Goal: Task Accomplishment & Management: Complete application form

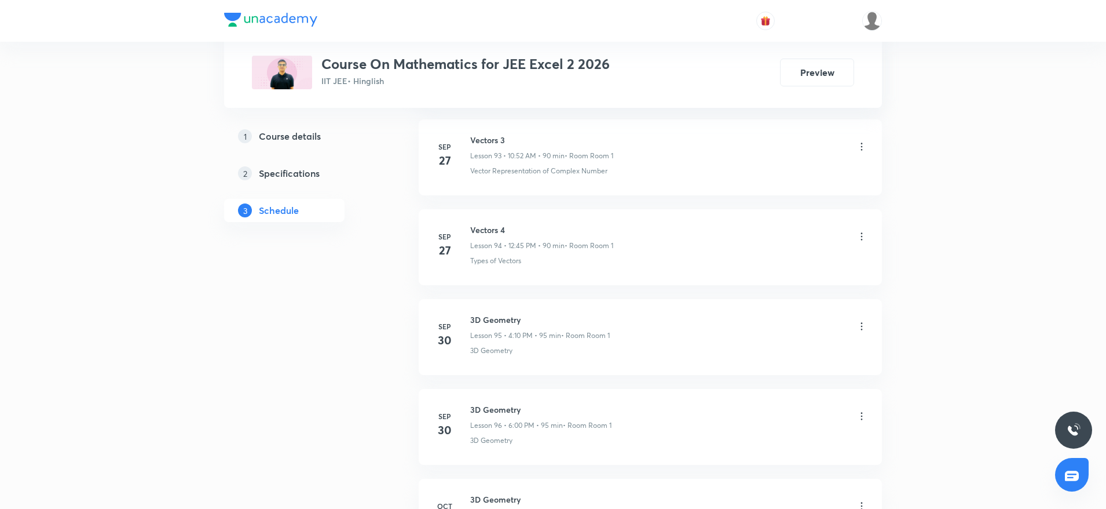
scroll to position [9246, 0]
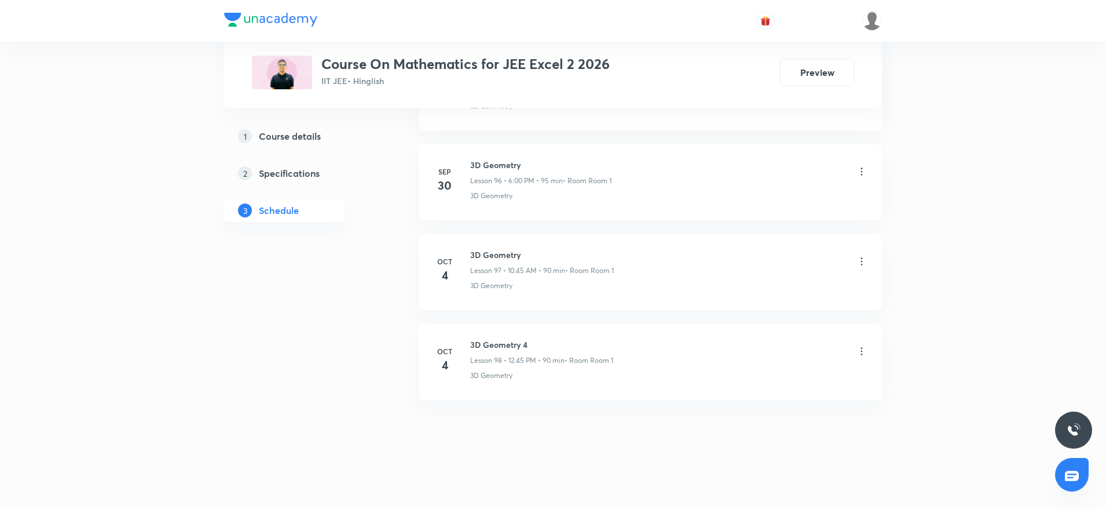
click at [487, 350] on h6 "3D Geometry 4" at bounding box center [541, 344] width 143 height 12
click at [487, 348] on h6 "3D Geometry 4" at bounding box center [541, 344] width 143 height 12
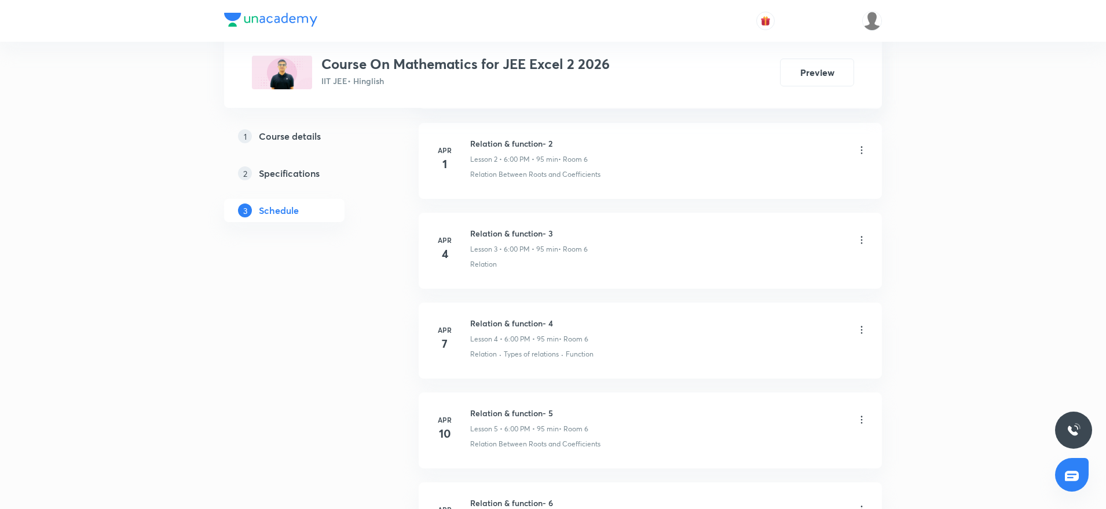
scroll to position [0, 0]
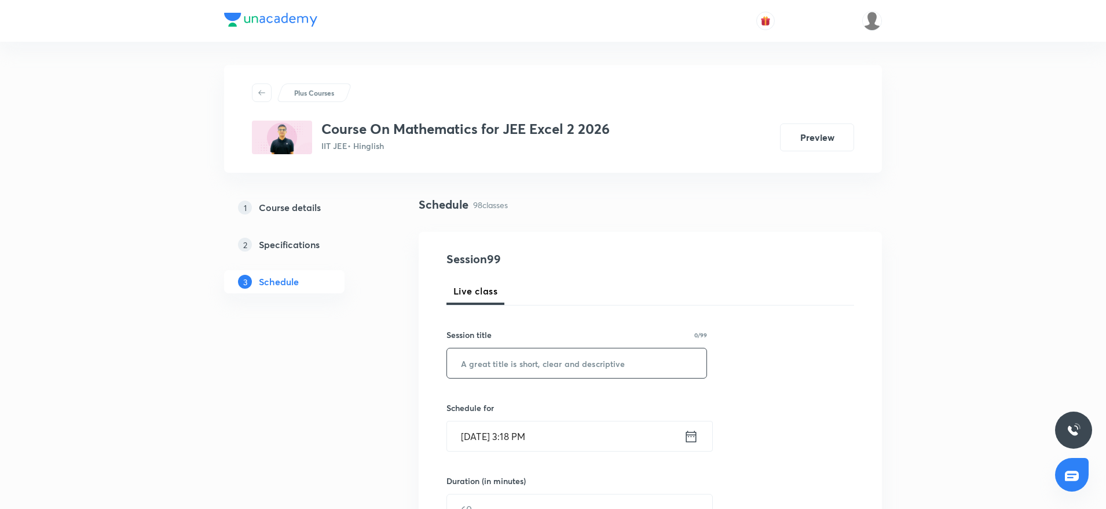
click at [506, 374] on input "text" at bounding box center [577, 363] width 260 height 30
paste input "3D Geometry 4"
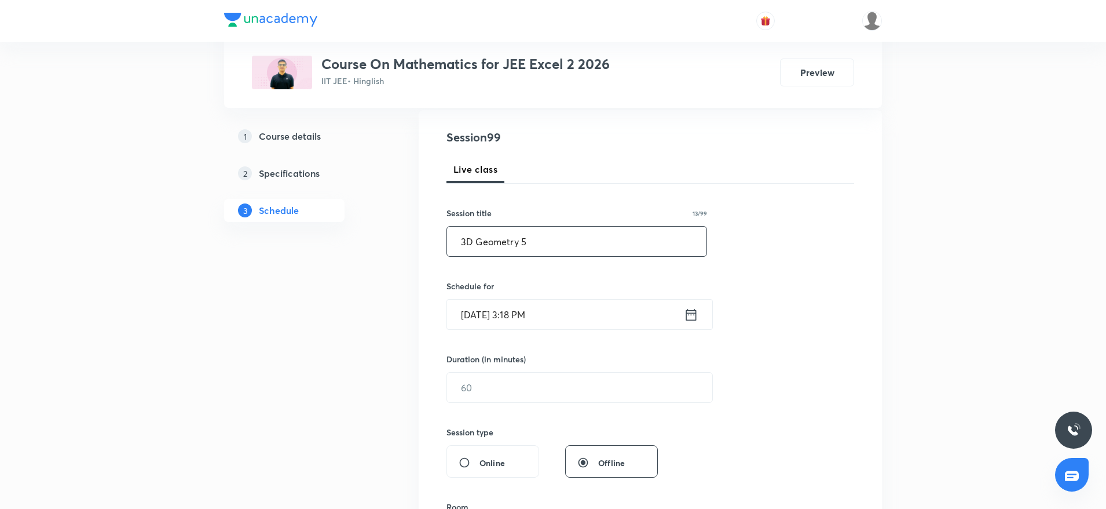
scroll to position [174, 0]
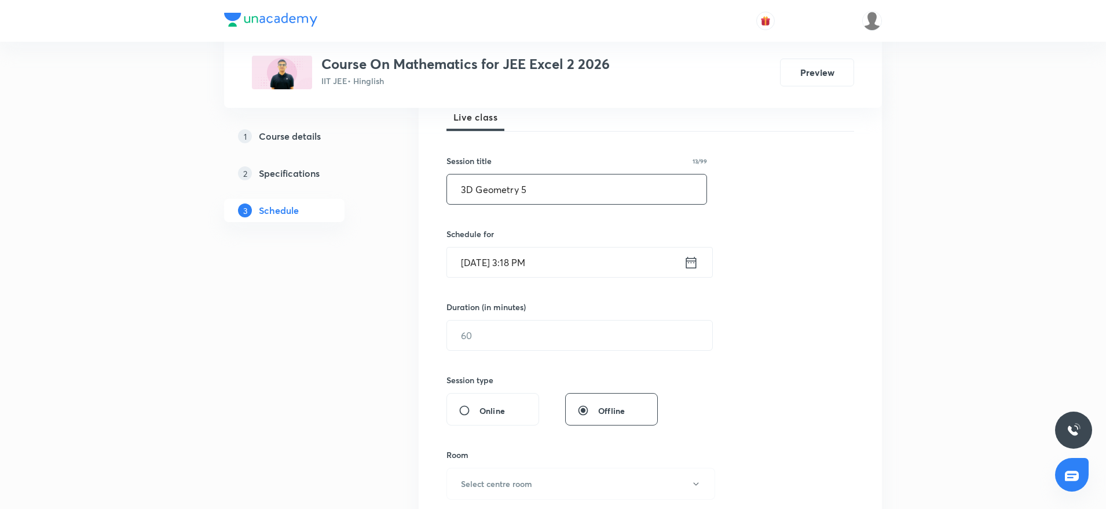
type input "3D Geometry 5"
click at [580, 265] on input "Oct 6, 2025, 3:18 PM" at bounding box center [565, 262] width 237 height 30
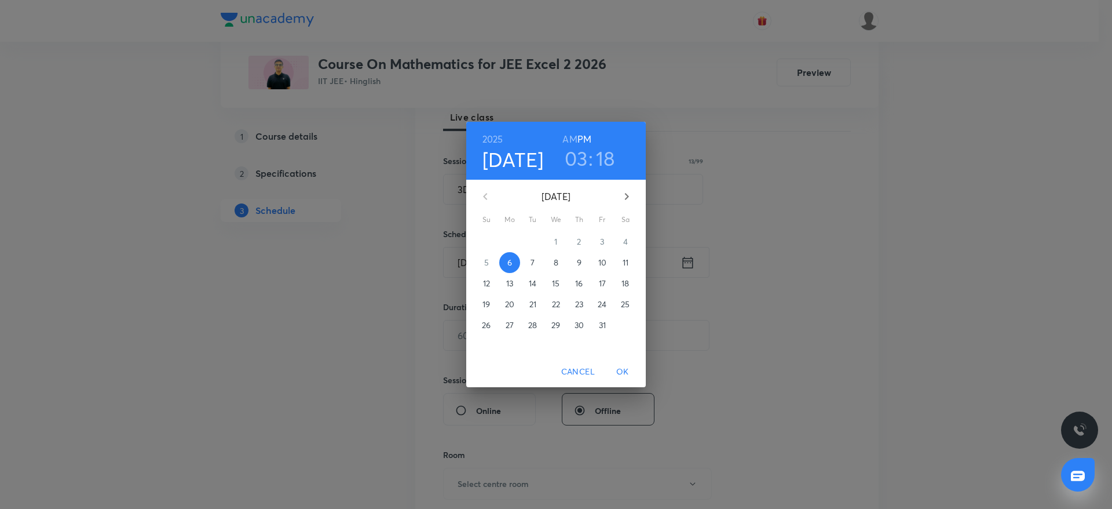
click at [569, 162] on h3 "03" at bounding box center [576, 158] width 23 height 24
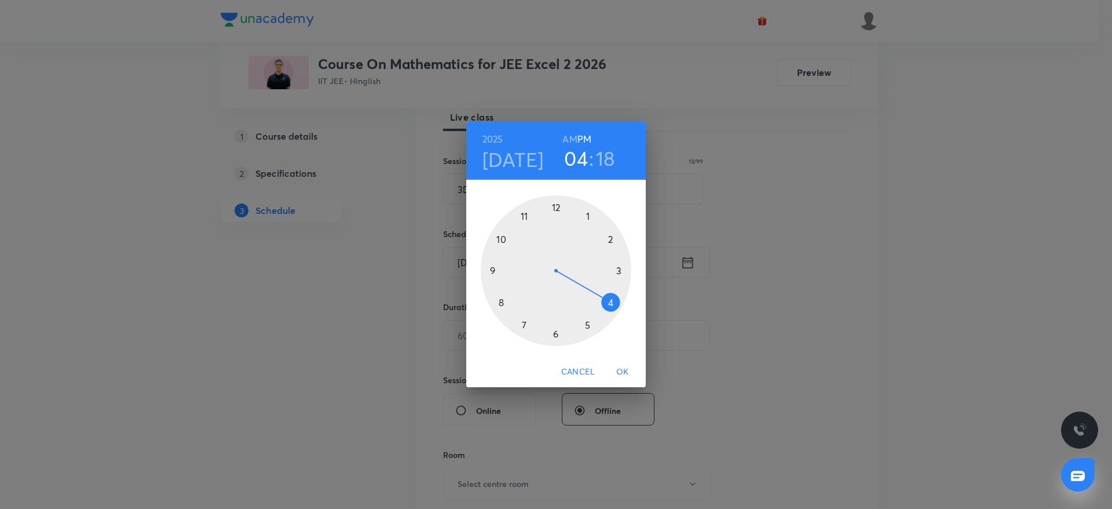
drag, startPoint x: 624, startPoint y: 262, endPoint x: 621, endPoint y: 298, distance: 35.5
click at [621, 298] on div at bounding box center [556, 270] width 151 height 151
drag, startPoint x: 604, startPoint y: 284, endPoint x: 625, endPoint y: 233, distance: 54.5
click at [625, 233] on div at bounding box center [556, 270] width 151 height 151
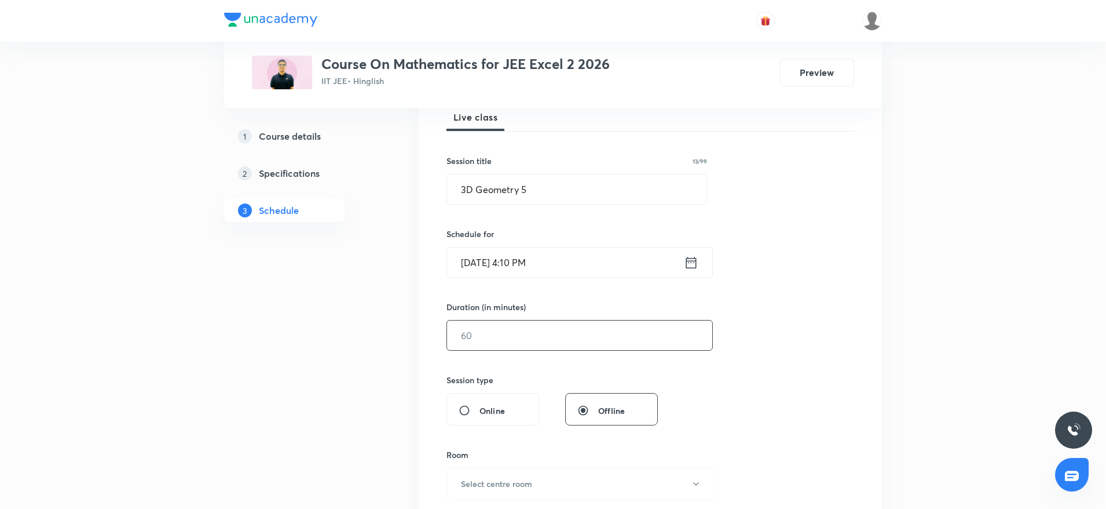
click at [542, 328] on input "text" at bounding box center [579, 335] width 265 height 30
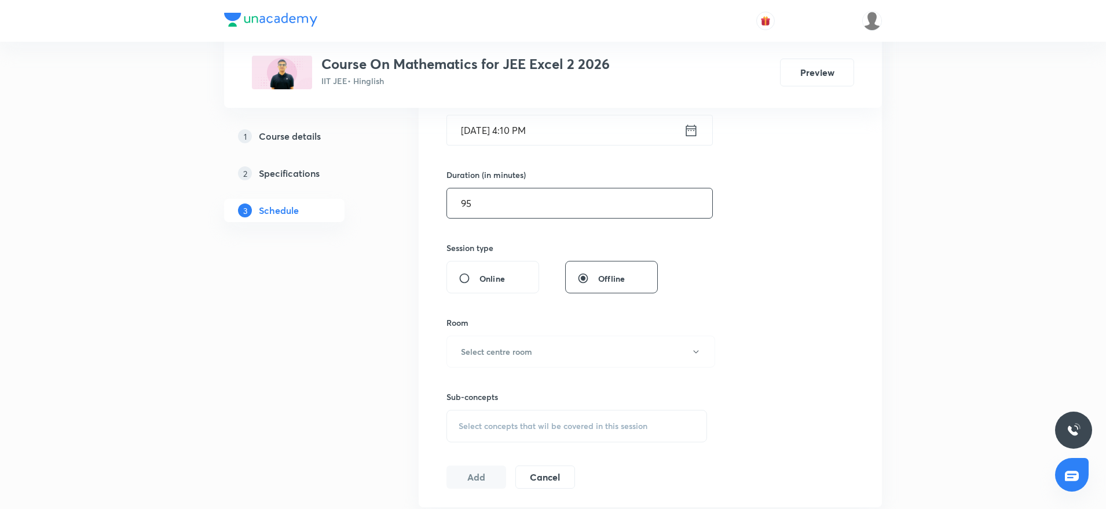
scroll to position [434, 0]
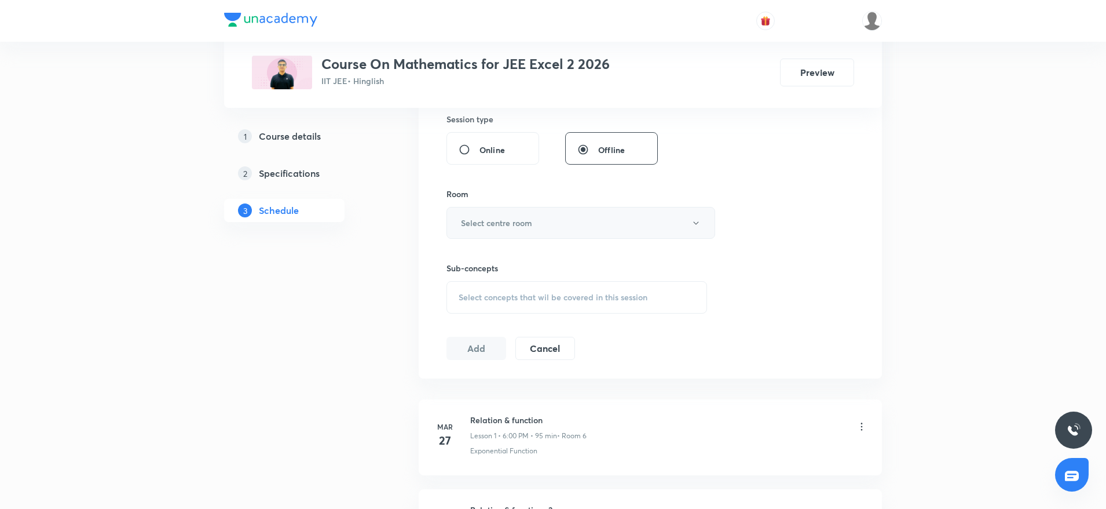
type input "95"
click at [514, 225] on h6 "Select centre room" at bounding box center [496, 223] width 71 height 12
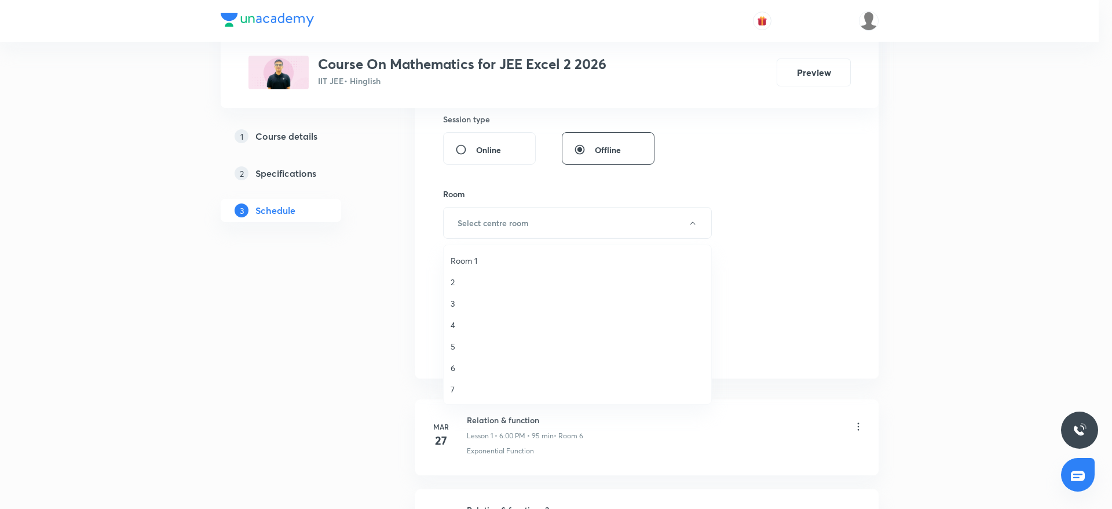
click at [461, 251] on li "Room 1" at bounding box center [578, 260] width 268 height 21
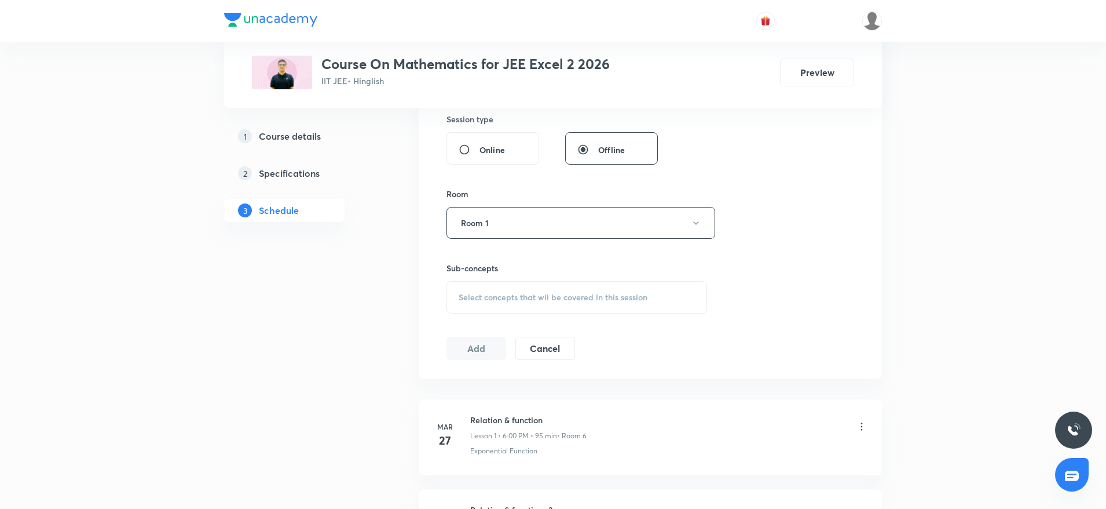
click at [492, 297] on span "Select concepts that wil be covered in this session" at bounding box center [553, 297] width 189 height 9
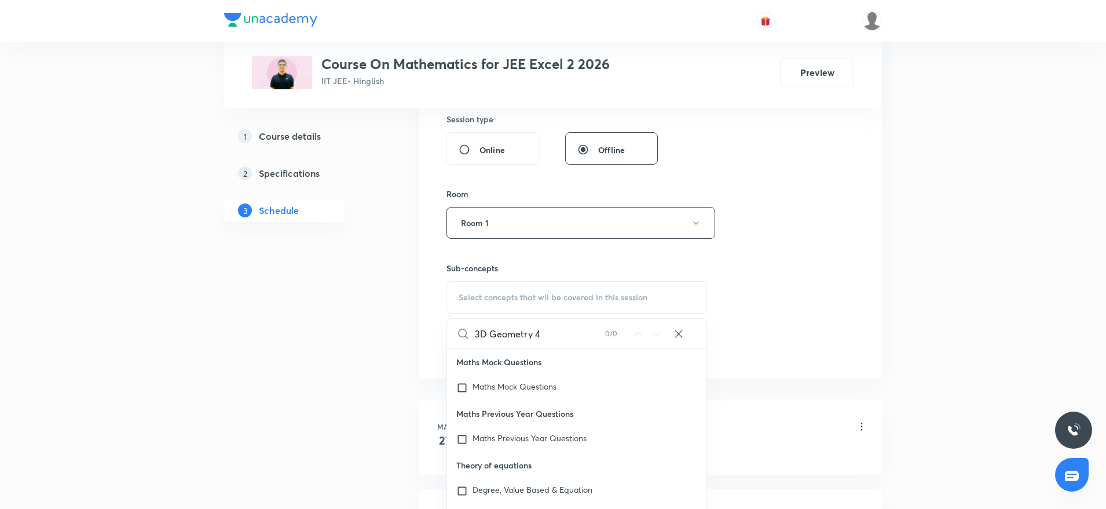
drag, startPoint x: 550, startPoint y: 333, endPoint x: 531, endPoint y: 331, distance: 19.3
click at [531, 331] on input "3D Geometry 4" at bounding box center [540, 334] width 130 height 30
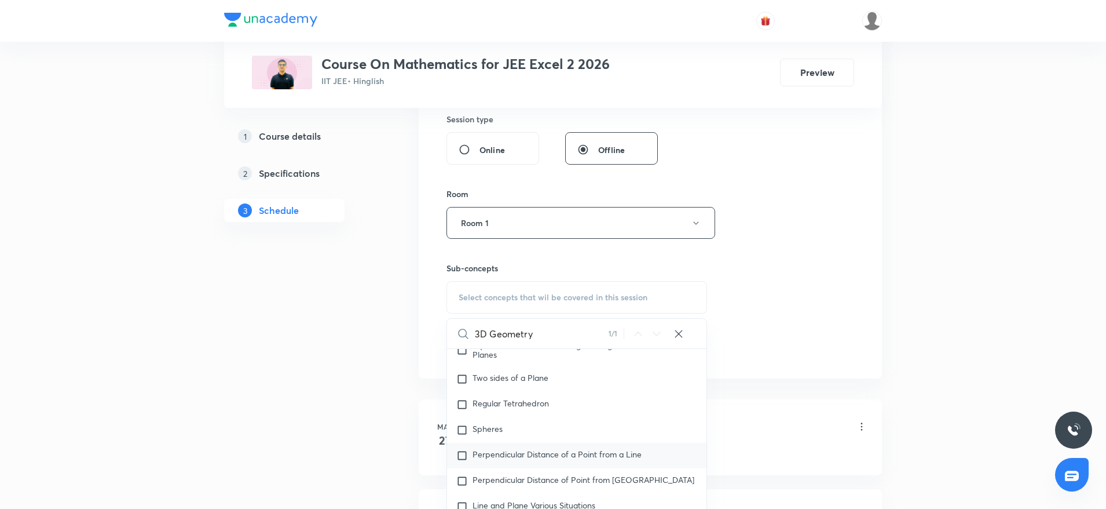
scroll to position [12399, 0]
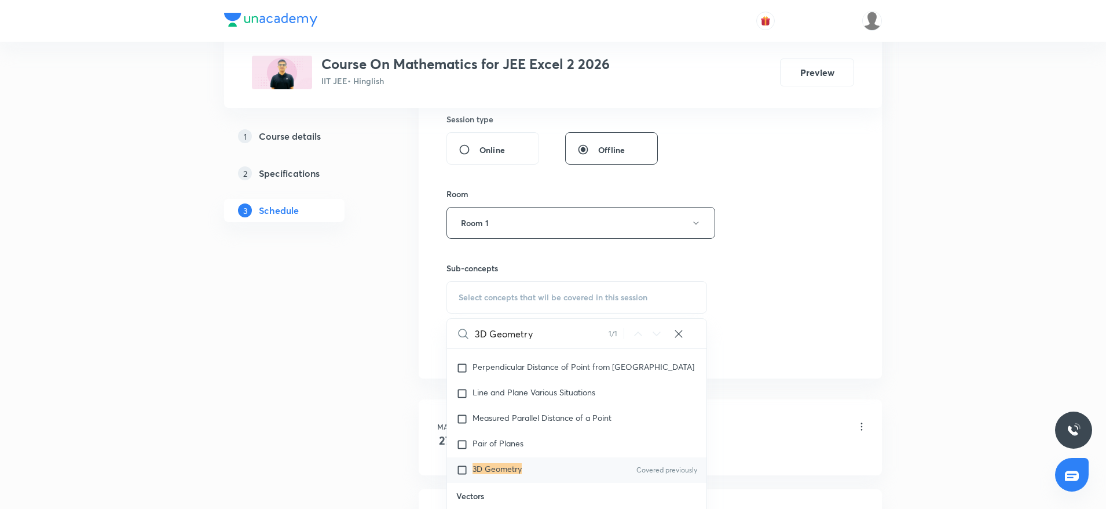
type input "3D Geometry"
click at [532, 483] on div "3D Geometry Covered previously" at bounding box center [577, 469] width 260 height 25
checkbox input "true"
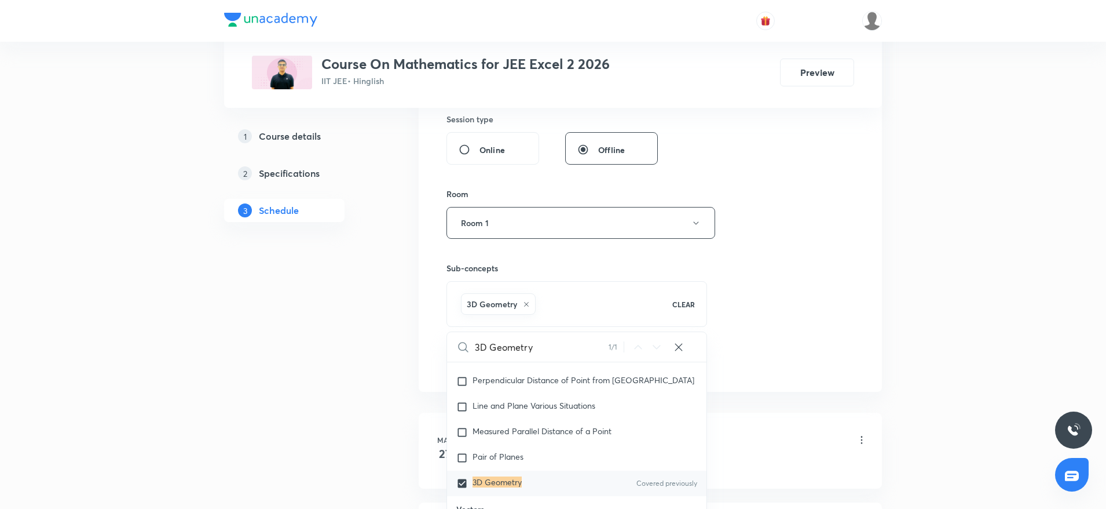
click at [766, 309] on div "Session 99 Live class Session title 13/99 3D Geometry 5 ​ Schedule for Oct 6, 2…" at bounding box center [651, 94] width 408 height 557
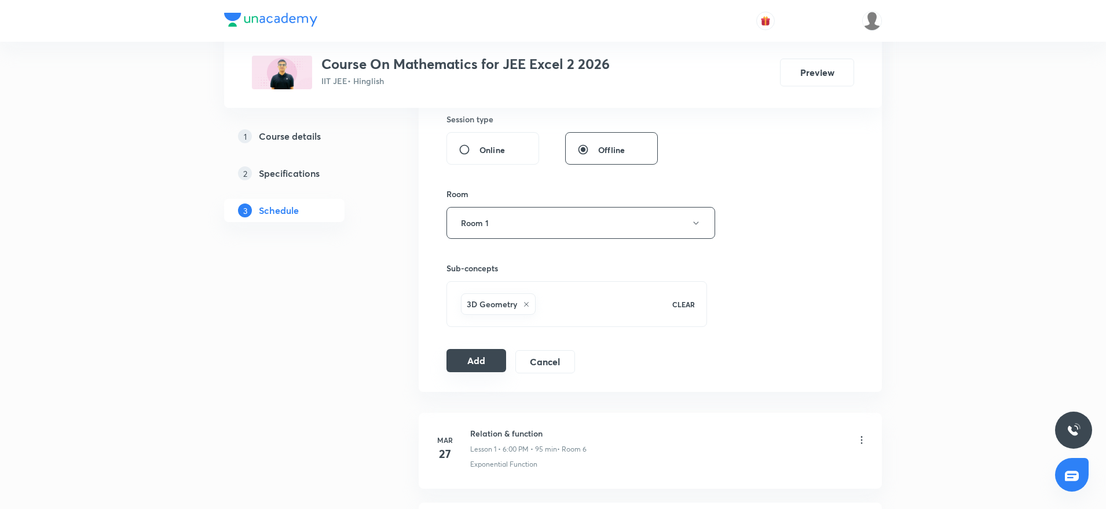
click at [473, 367] on button "Add" at bounding box center [477, 360] width 60 height 23
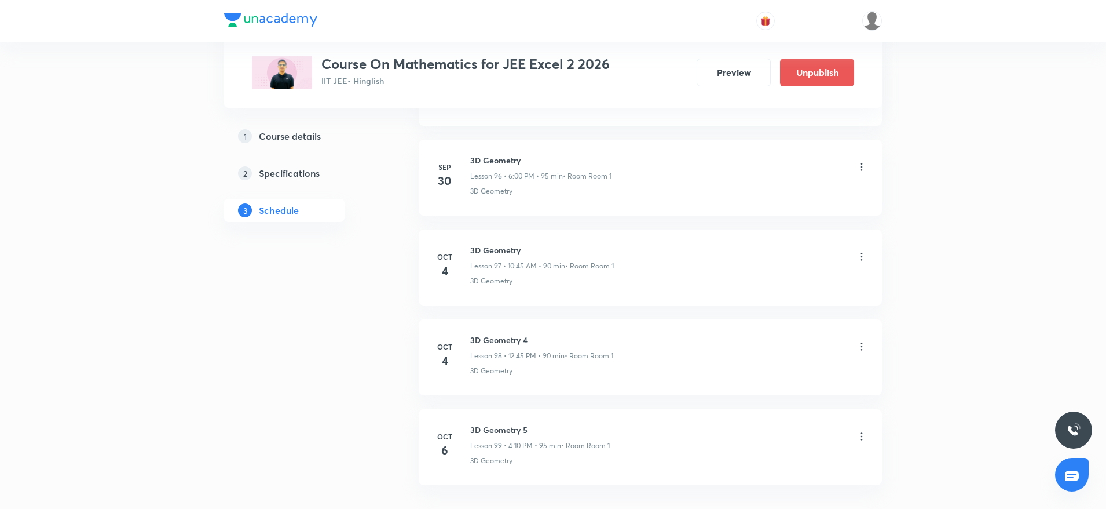
scroll to position [8803, 0]
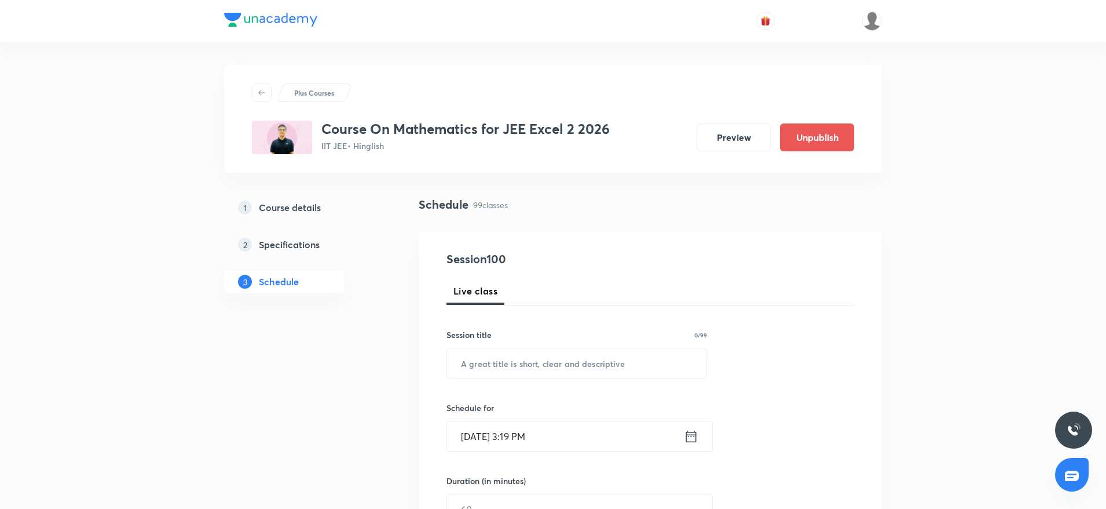
click at [456, 129] on h3 "Course On Mathematics for JEE Excel 2 2026" at bounding box center [465, 128] width 288 height 17
click at [507, 129] on h3 "Course On Mathematics for JEE Excel 2 2026" at bounding box center [465, 128] width 288 height 17
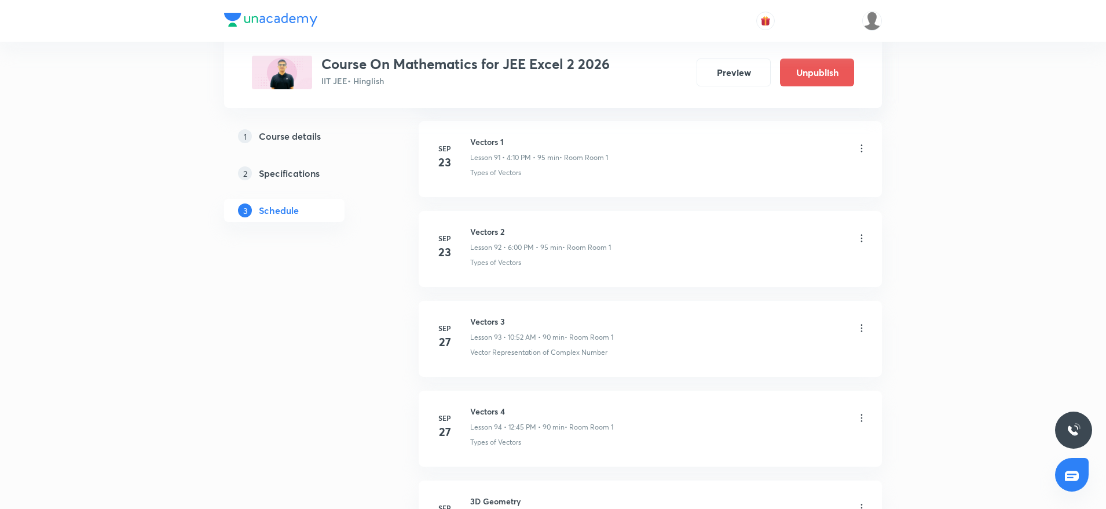
scroll to position [9335, 0]
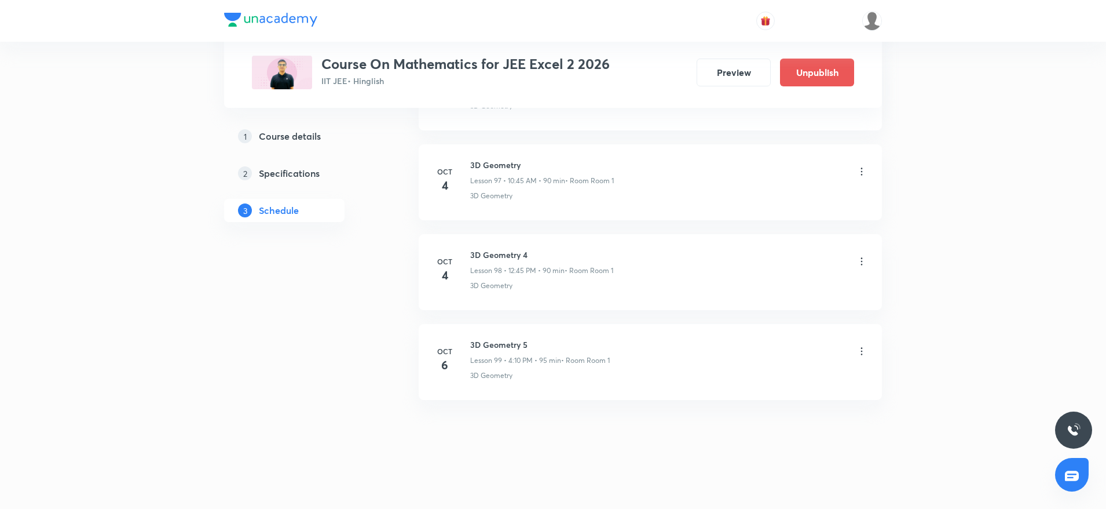
click at [493, 348] on h6 "3D Geometry 5" at bounding box center [540, 344] width 140 height 12
copy h6 "3D Geometry 5"
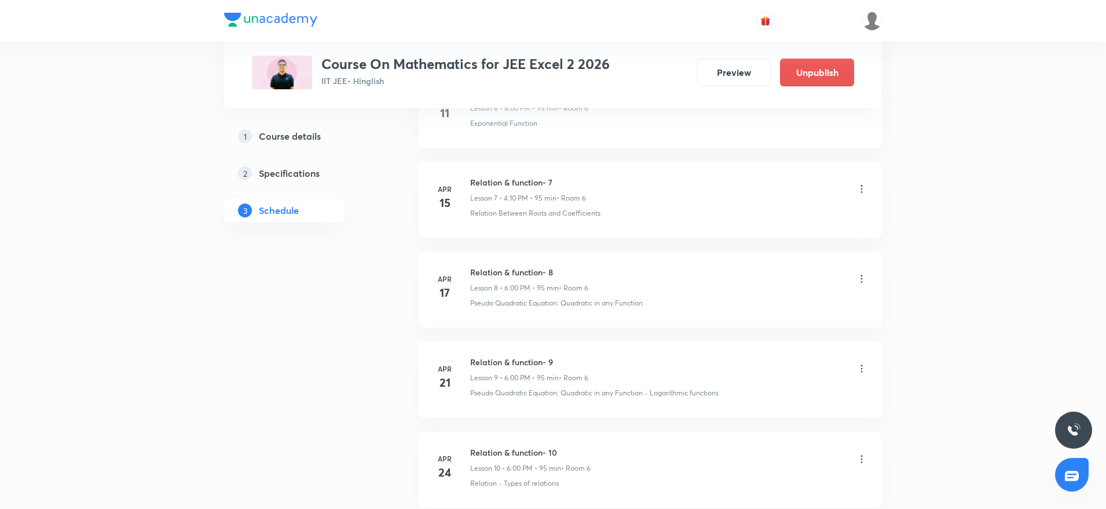
scroll to position [0, 0]
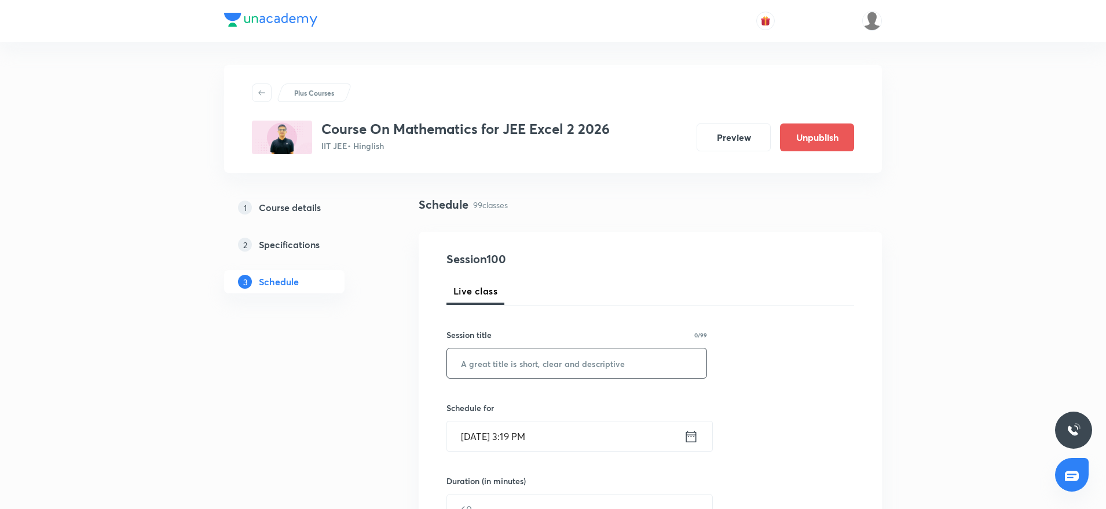
click at [542, 367] on input "text" at bounding box center [577, 363] width 260 height 30
paste input "3D Geometry 5"
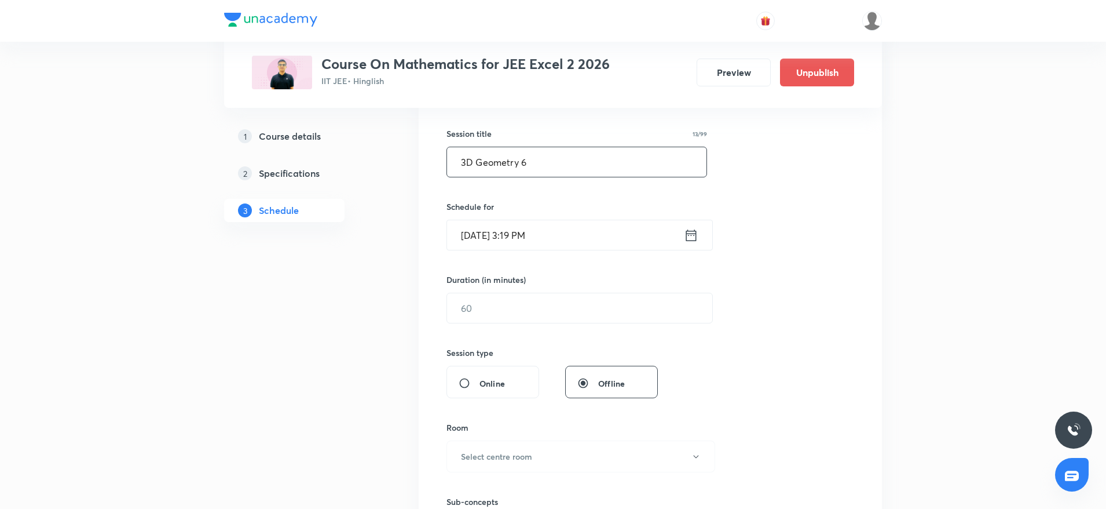
scroll to position [174, 0]
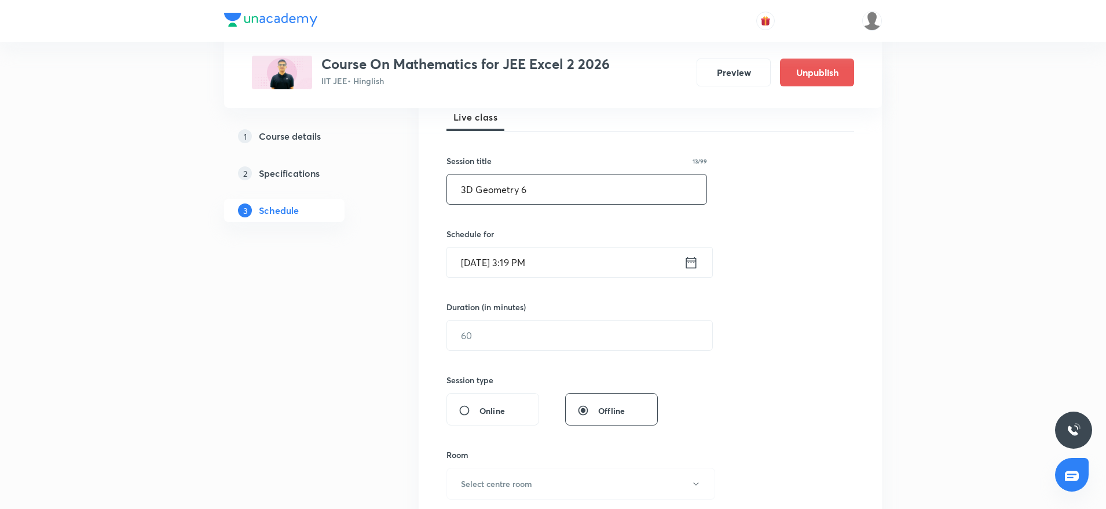
type input "3D Geometry 6"
click at [586, 261] on input "Oct 6, 2025, 3:19 PM" at bounding box center [565, 262] width 237 height 30
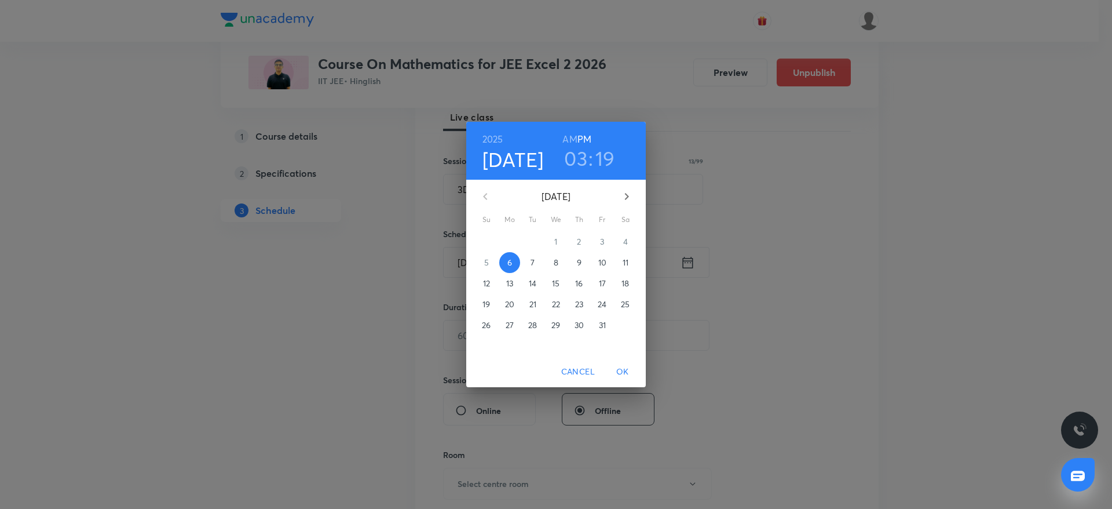
click at [575, 152] on h3 "03" at bounding box center [575, 158] width 23 height 24
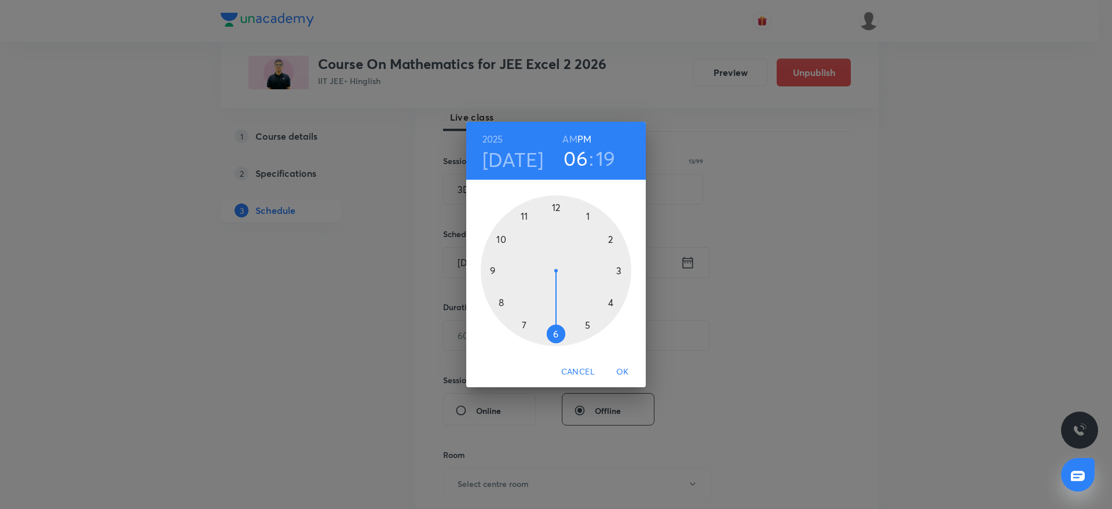
drag, startPoint x: 612, startPoint y: 274, endPoint x: 560, endPoint y: 337, distance: 81.4
click at [560, 337] on div at bounding box center [556, 270] width 151 height 151
click at [556, 204] on div at bounding box center [556, 270] width 151 height 151
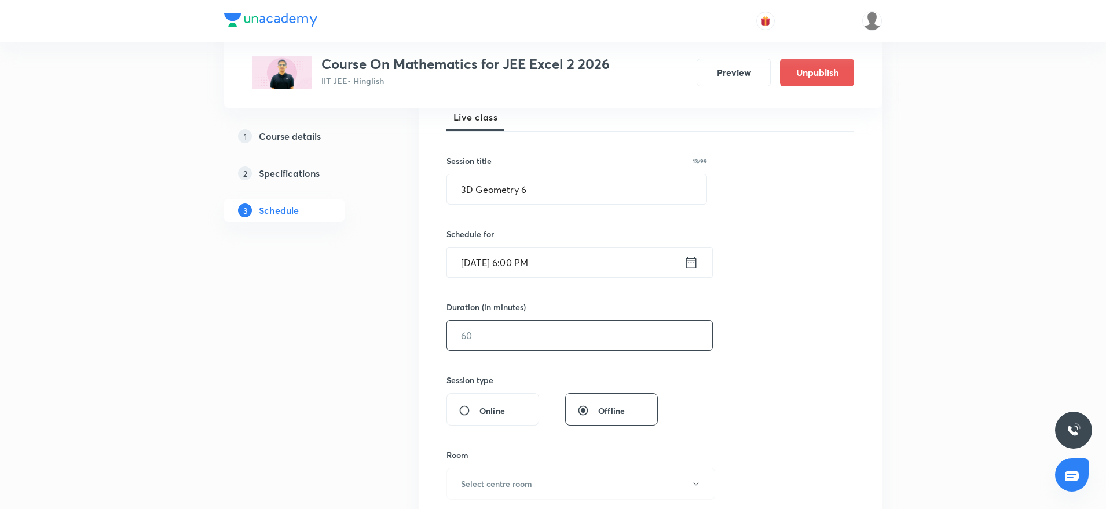
click at [512, 344] on input "text" at bounding box center [579, 335] width 265 height 30
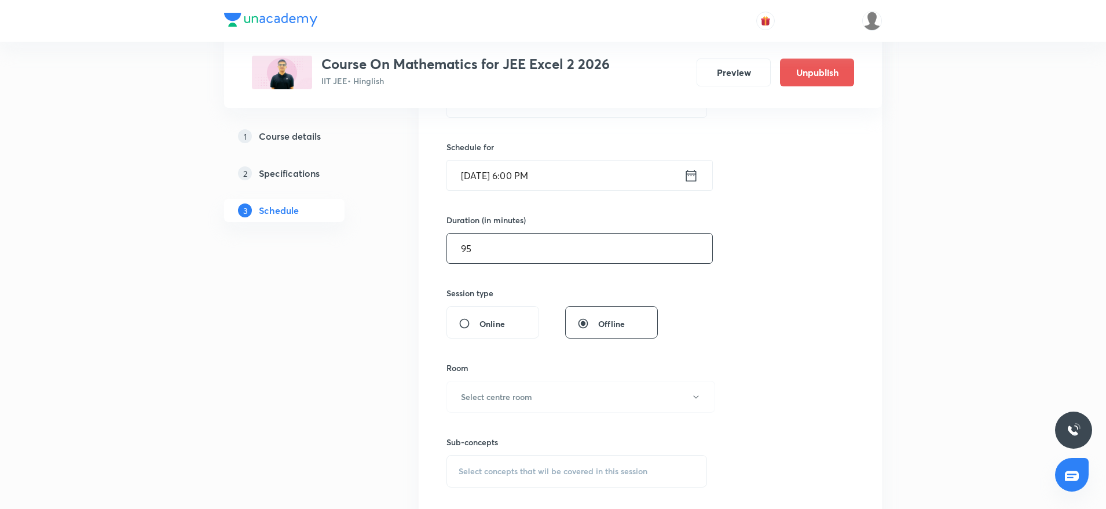
scroll to position [348, 0]
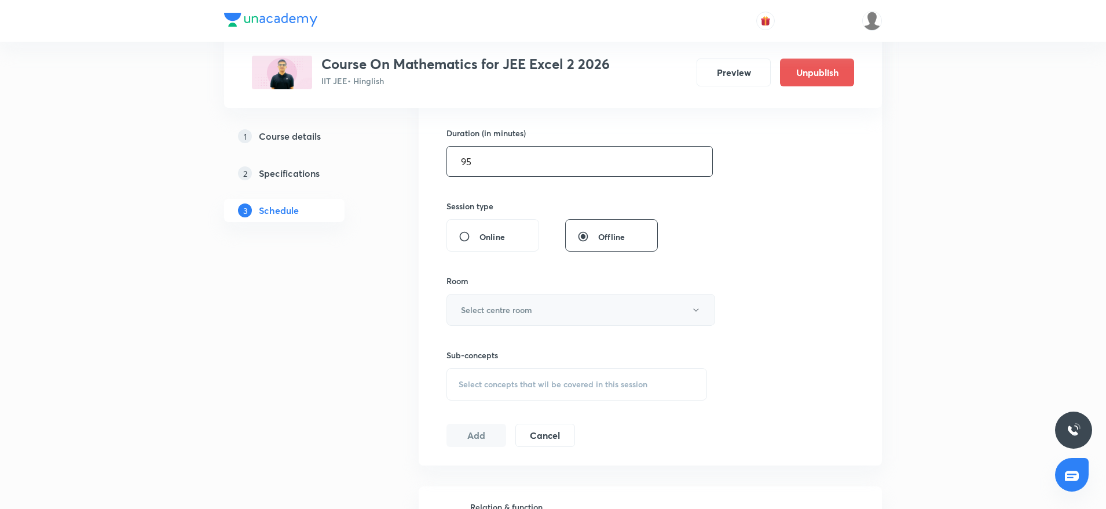
type input "95"
click at [509, 302] on button "Select centre room" at bounding box center [581, 310] width 269 height 32
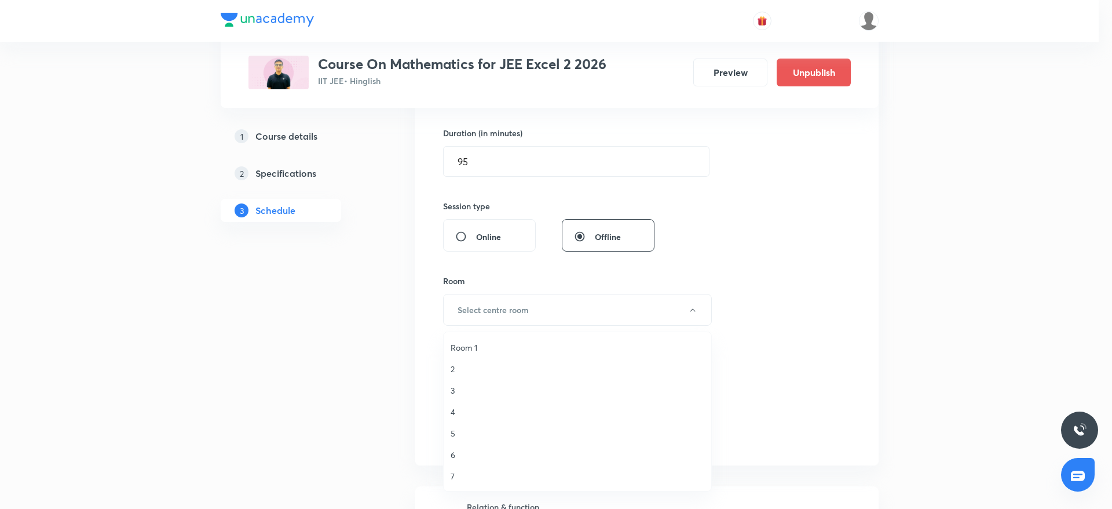
click at [476, 345] on span "Room 1" at bounding box center [578, 347] width 254 height 12
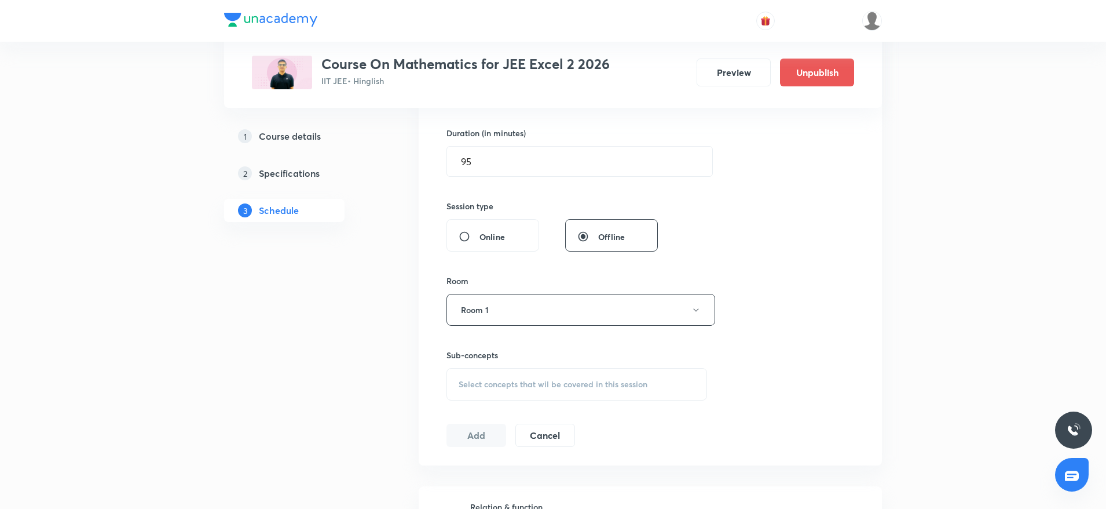
scroll to position [434, 0]
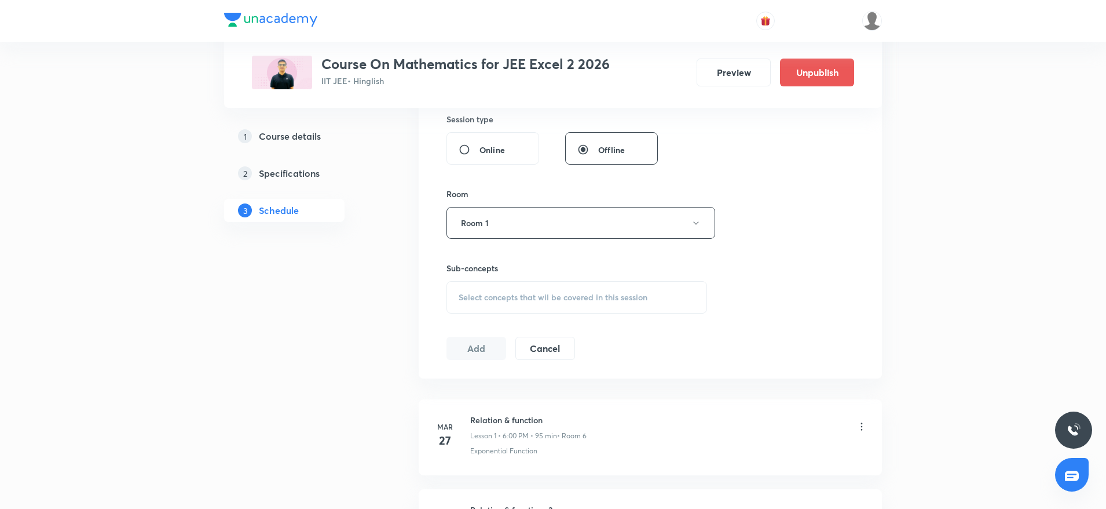
click at [501, 302] on div "Select concepts that wil be covered in this session" at bounding box center [577, 297] width 261 height 32
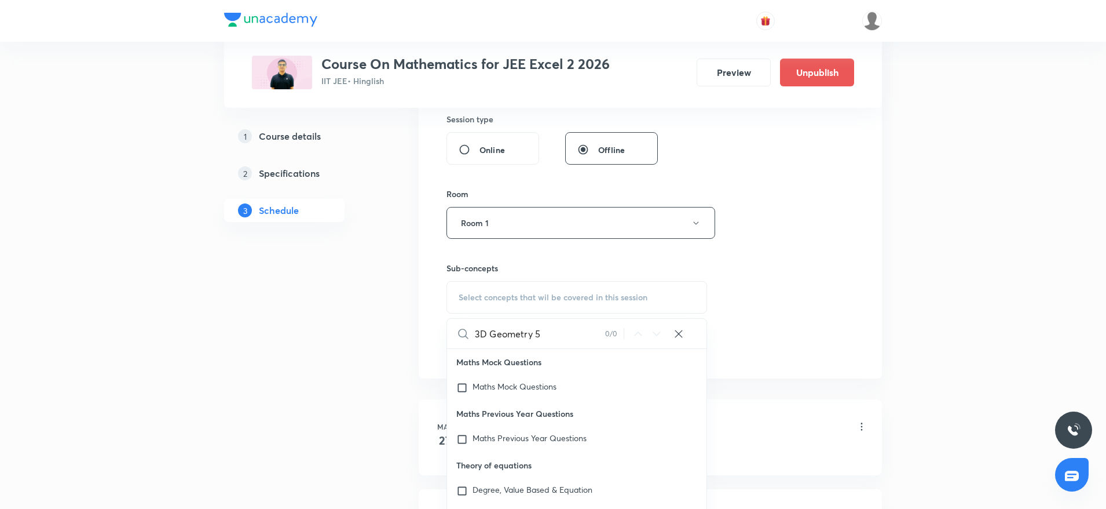
drag, startPoint x: 551, startPoint y: 340, endPoint x: 527, endPoint y: 342, distance: 24.4
click at [527, 342] on input "3D Geometry 5" at bounding box center [540, 334] width 130 height 30
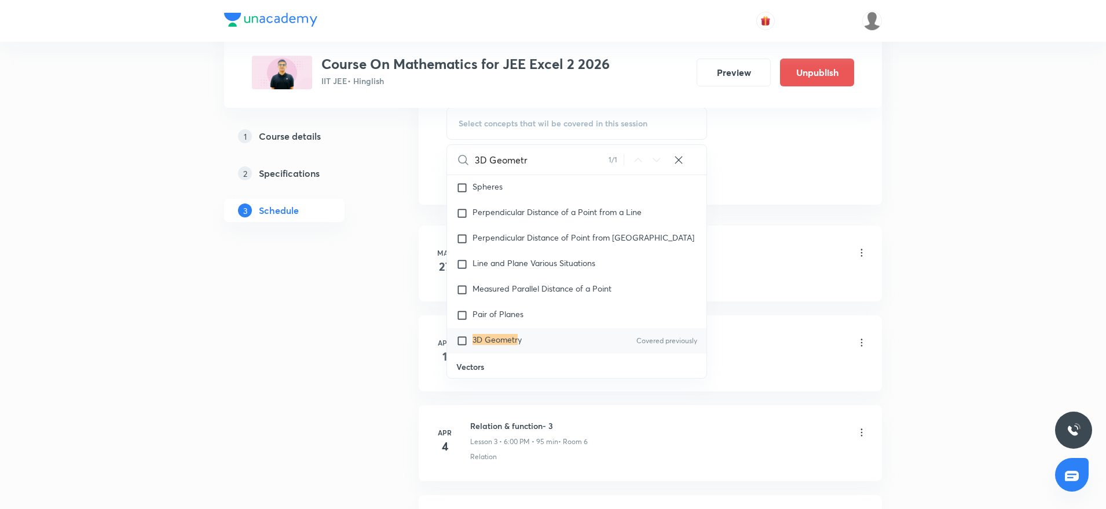
scroll to position [12399, 0]
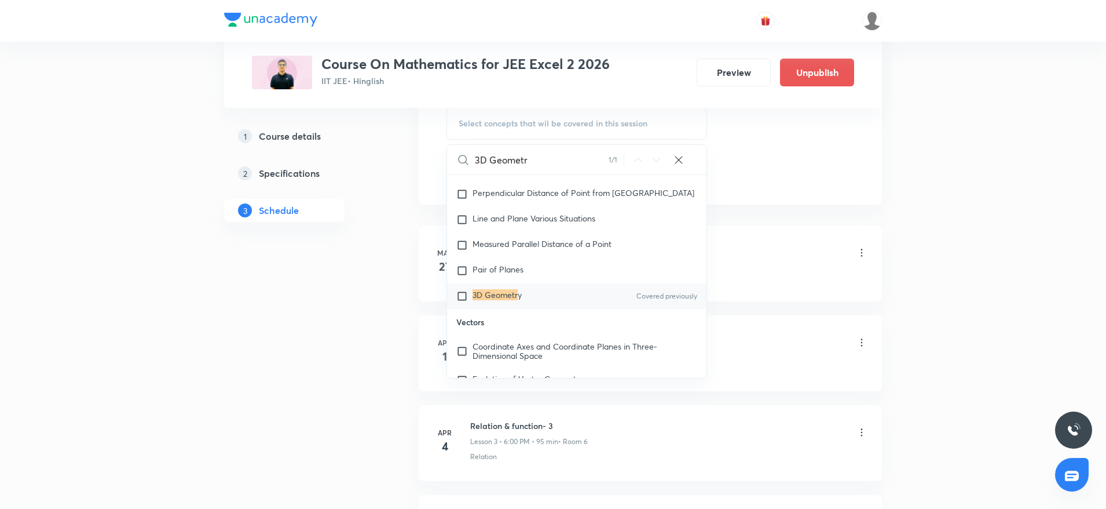
type input "3D Geometr"
click at [518, 302] on p "3D Geometr y" at bounding box center [497, 296] width 49 height 12
checkbox input "true"
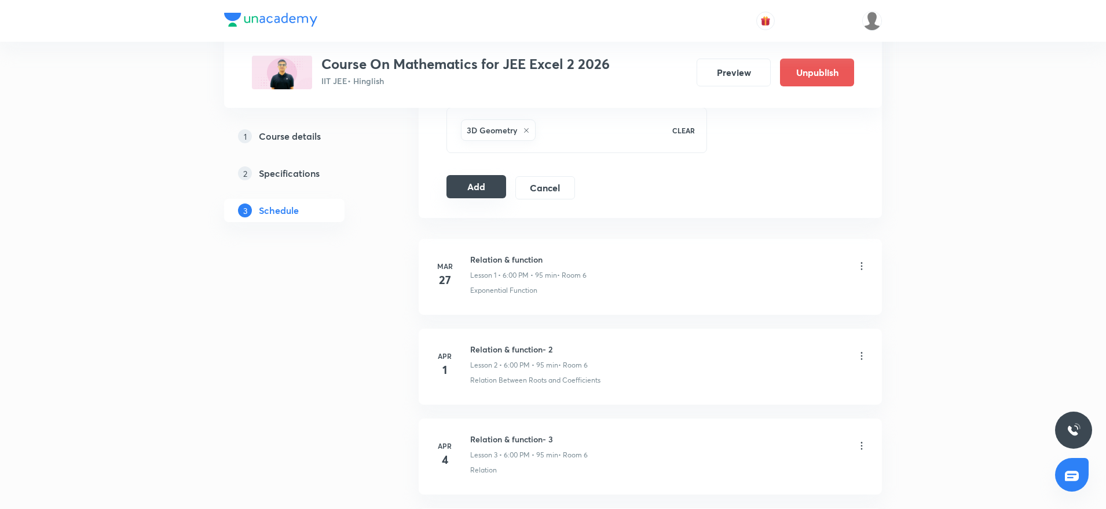
click at [484, 188] on button "Add" at bounding box center [477, 186] width 60 height 23
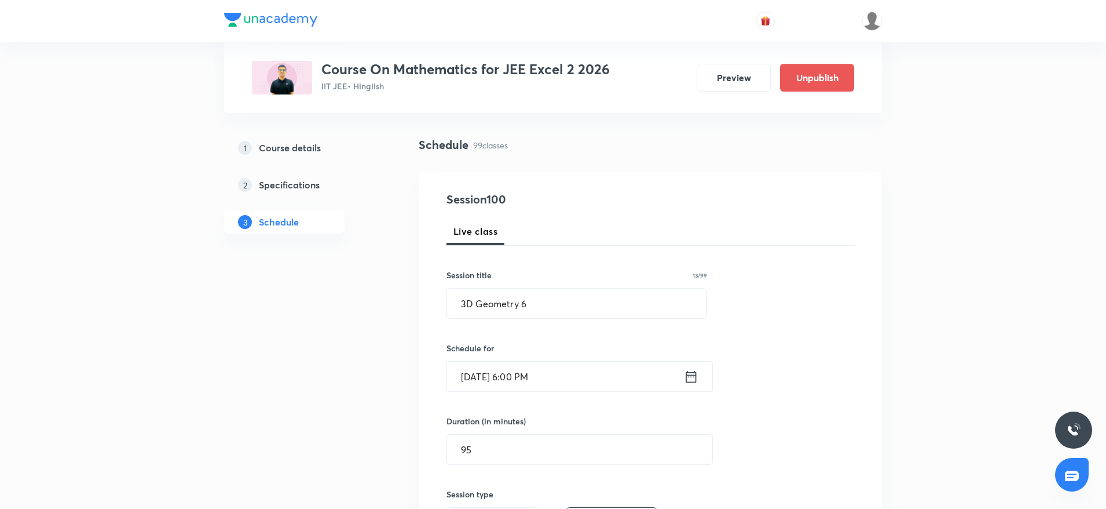
scroll to position [87, 0]
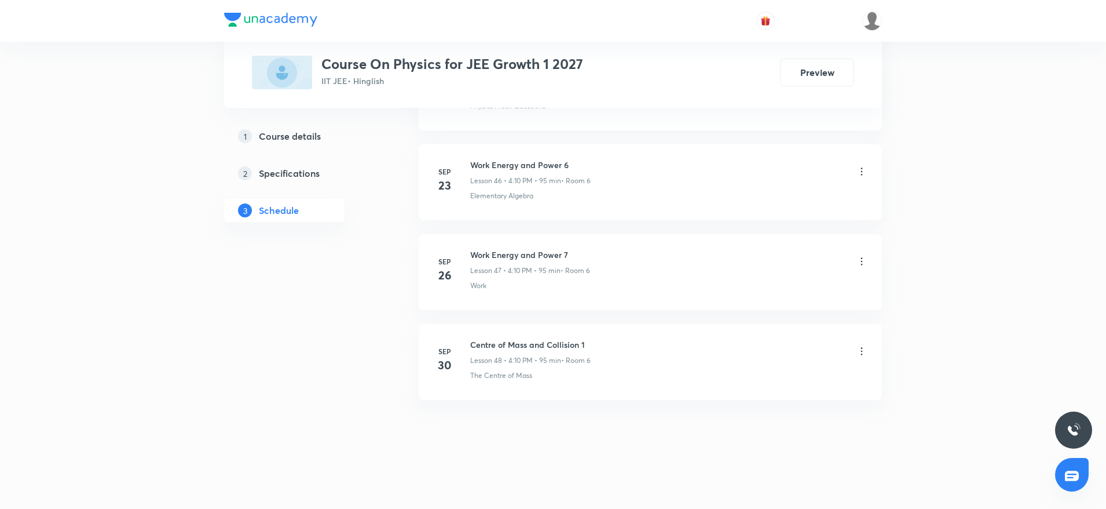
click at [520, 341] on h6 "Centre of Mass and Collision 1" at bounding box center [530, 344] width 120 height 12
copy h6 "Centre of Mass and Collision 1"
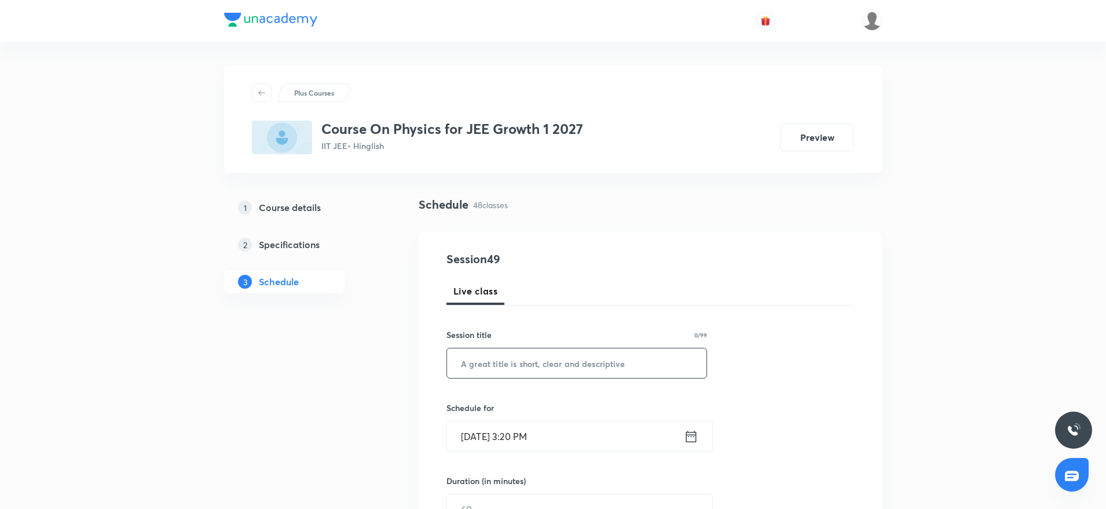
click at [552, 364] on input "text" at bounding box center [577, 363] width 260 height 30
paste input "Centre of Mass and Collision 1"
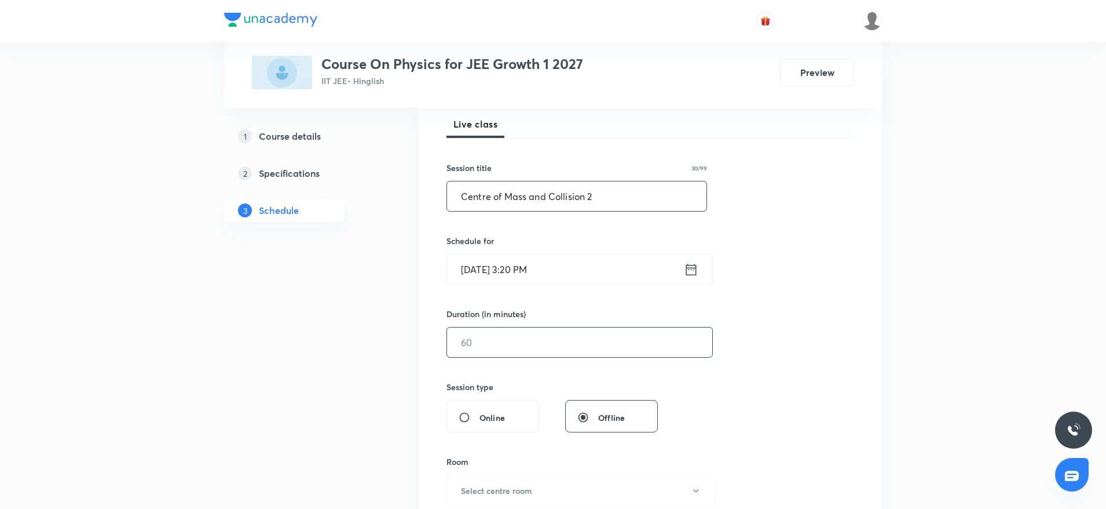
scroll to position [174, 0]
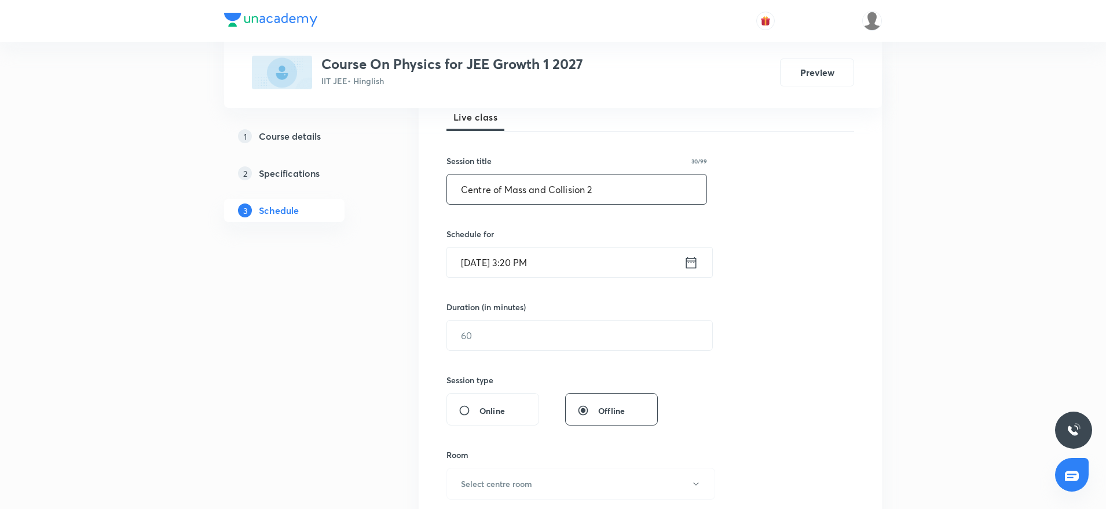
type input "Centre of Mass and Collision 2"
click at [572, 262] on input "Oct 6, 2025, 3:20 PM" at bounding box center [565, 262] width 237 height 30
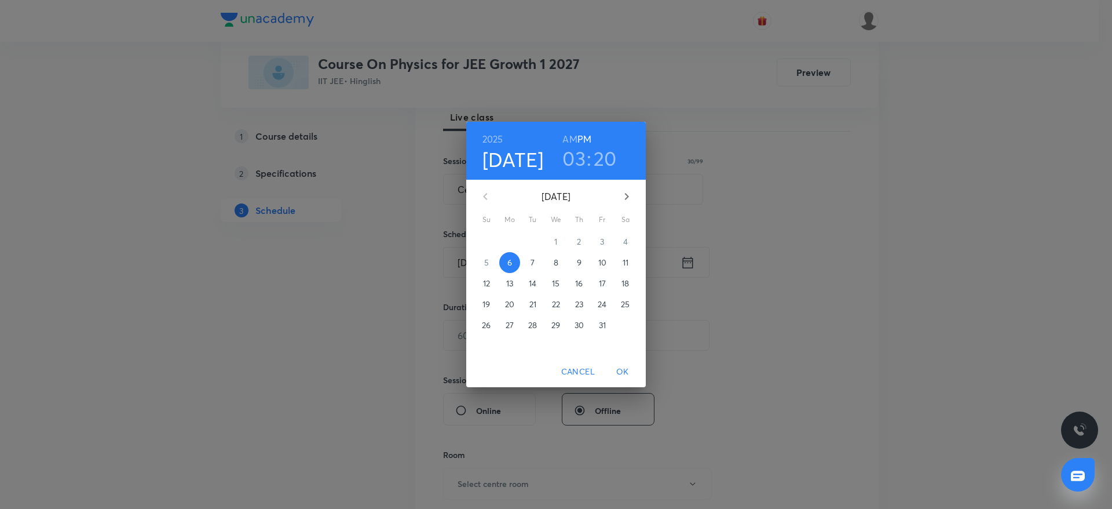
click at [580, 159] on h3 "03" at bounding box center [573, 158] width 23 height 24
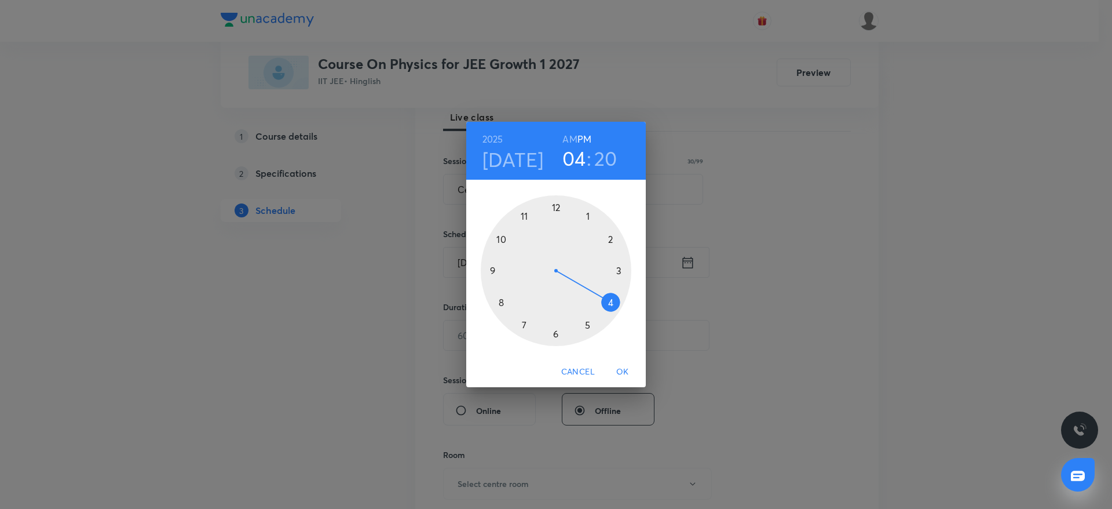
drag, startPoint x: 623, startPoint y: 273, endPoint x: 611, endPoint y: 288, distance: 19.0
click at [611, 288] on div at bounding box center [556, 270] width 151 height 151
drag, startPoint x: 605, startPoint y: 301, endPoint x: 615, endPoint y: 233, distance: 69.0
click at [615, 233] on div at bounding box center [556, 270] width 151 height 151
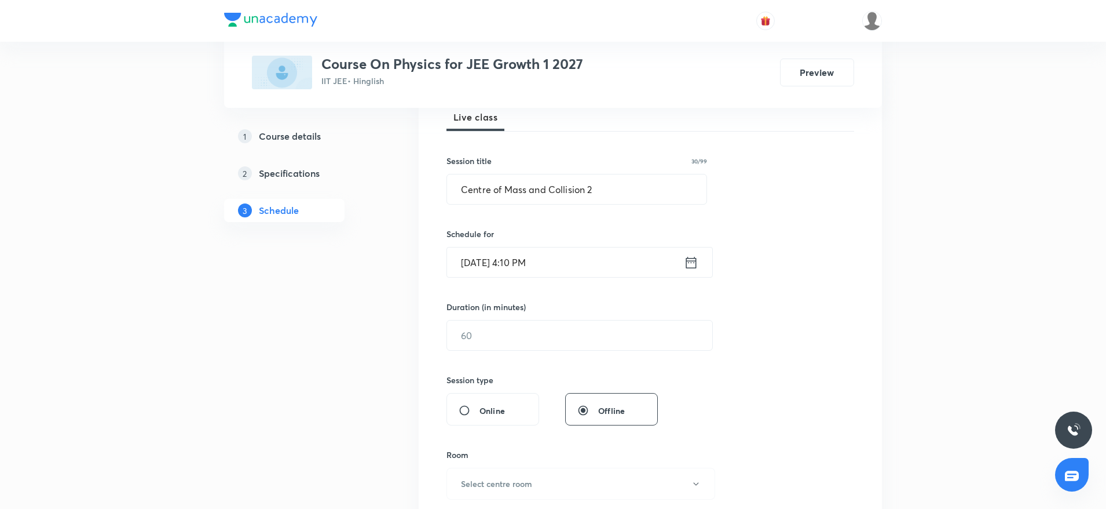
scroll to position [261, 0]
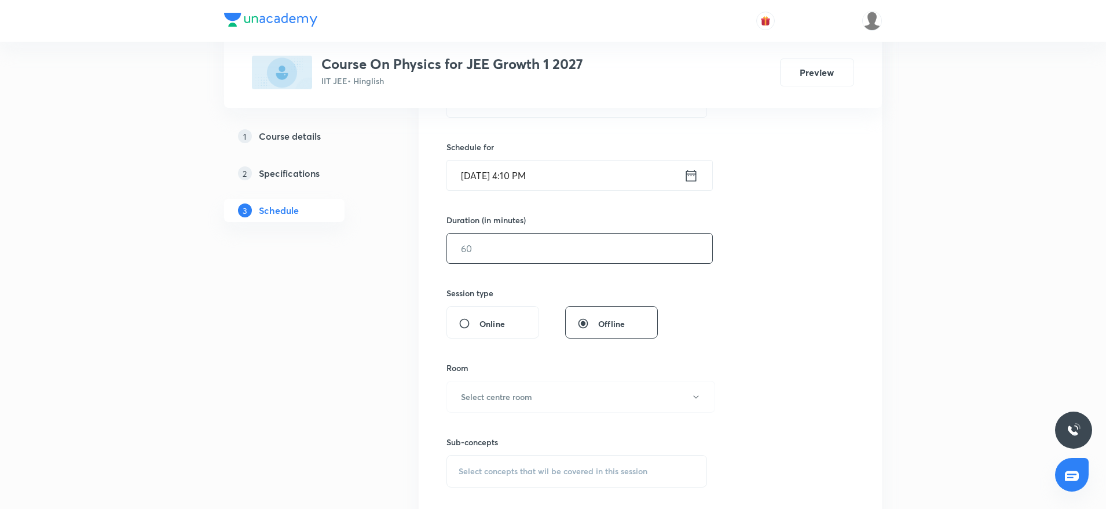
click at [555, 250] on input "text" at bounding box center [579, 248] width 265 height 30
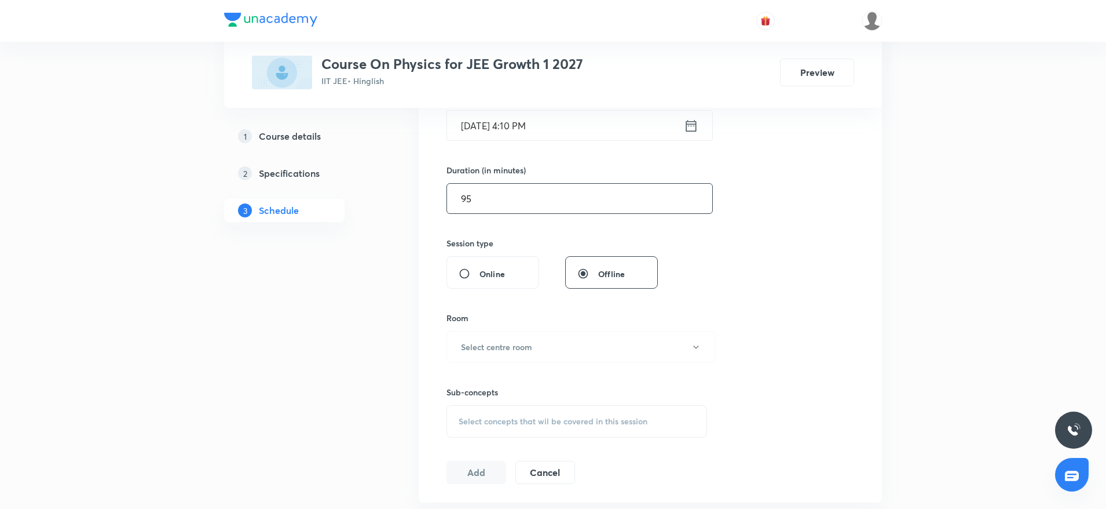
scroll to position [348, 0]
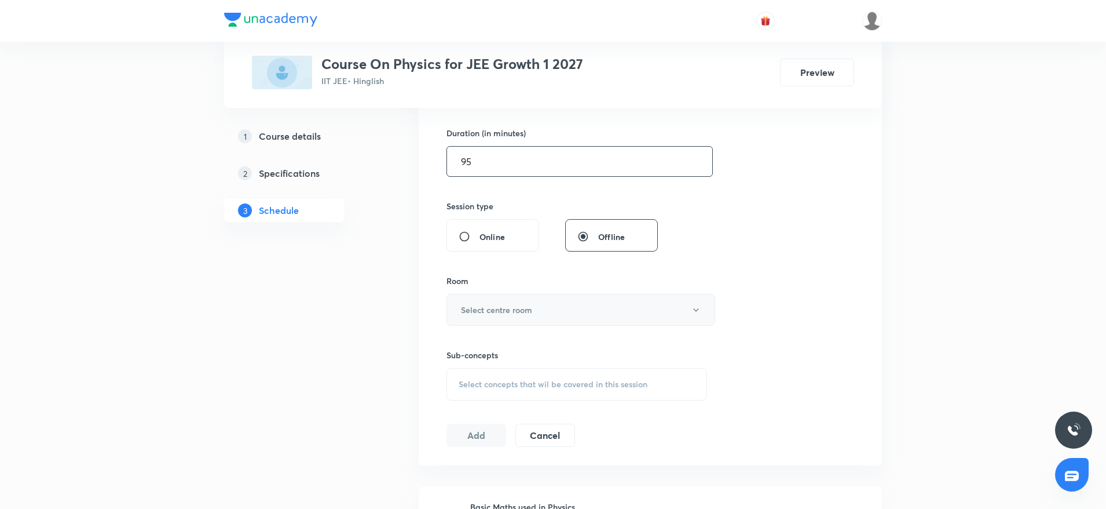
type input "95"
click at [556, 312] on button "Select centre room" at bounding box center [581, 310] width 269 height 32
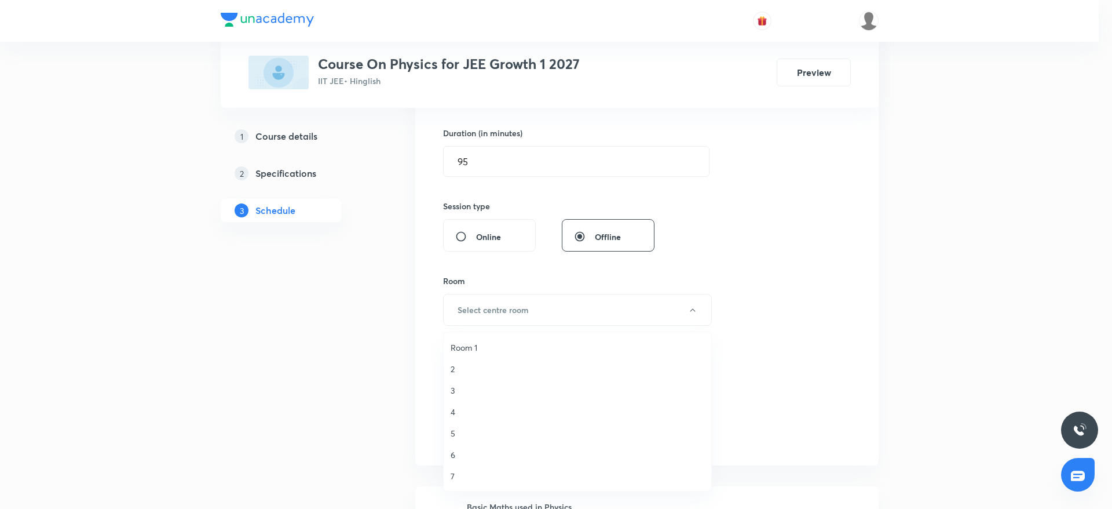
click at [467, 451] on span "6" at bounding box center [578, 454] width 254 height 12
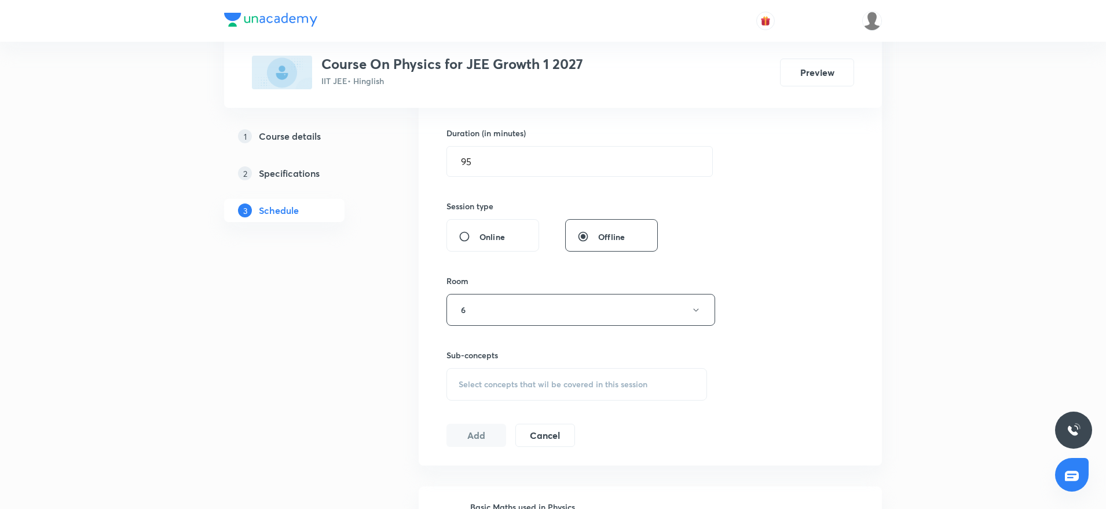
click at [531, 380] on span "Select concepts that wil be covered in this session" at bounding box center [553, 383] width 189 height 9
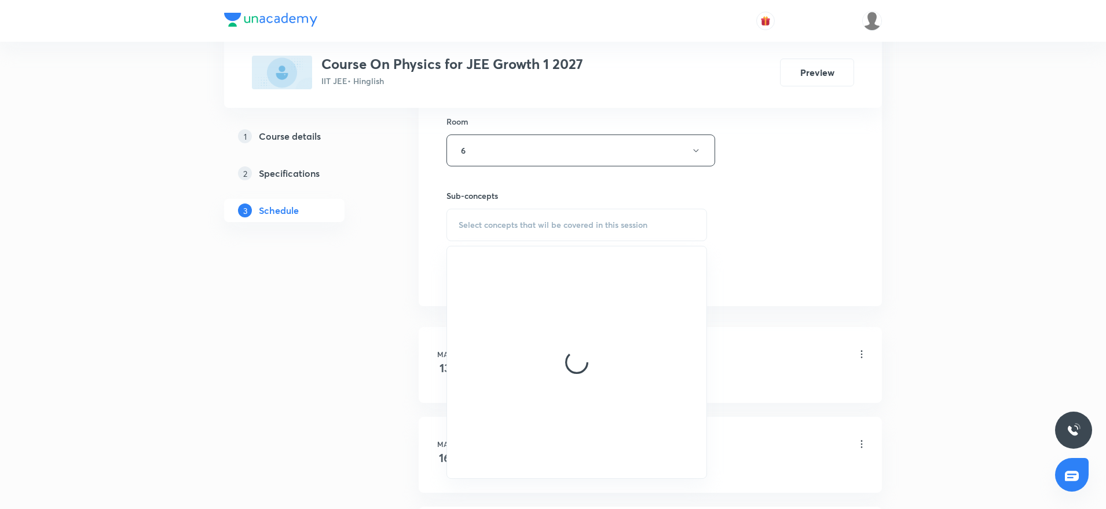
scroll to position [521, 0]
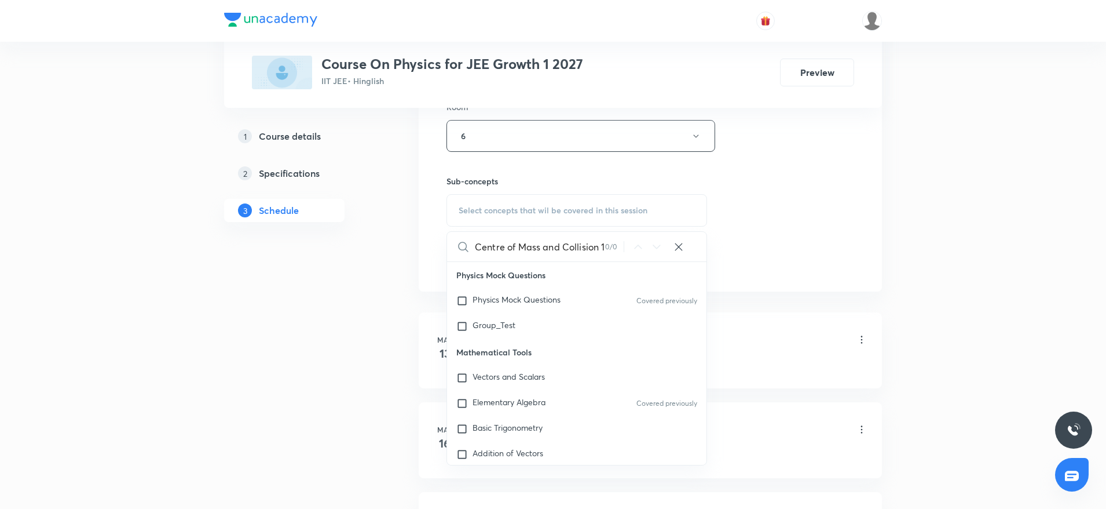
drag, startPoint x: 538, startPoint y: 242, endPoint x: 615, endPoint y: 247, distance: 77.2
click at [615, 247] on div "Centre of Mass and Collision 1 0 / 0 ​" at bounding box center [577, 247] width 260 height 30
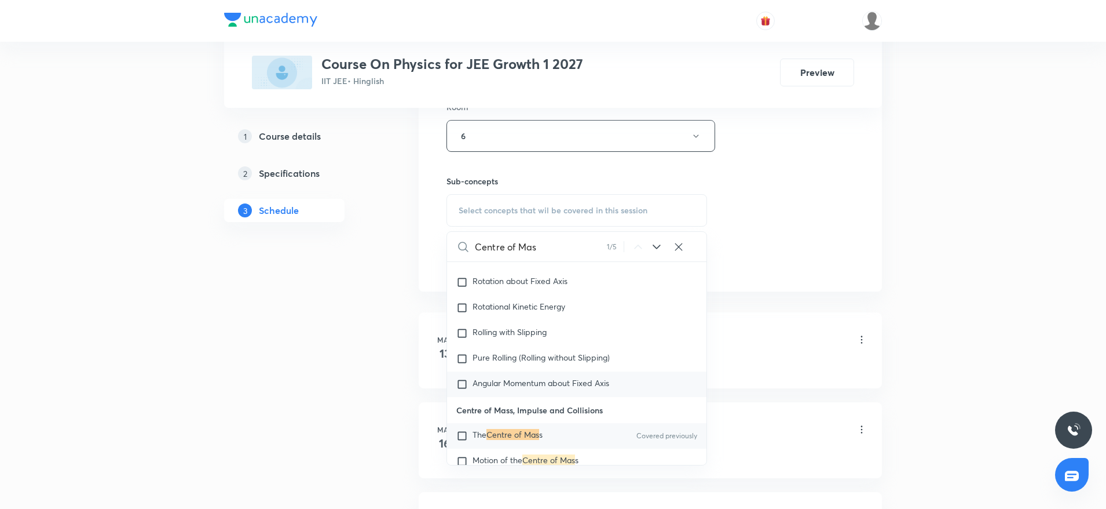
scroll to position [4082, 0]
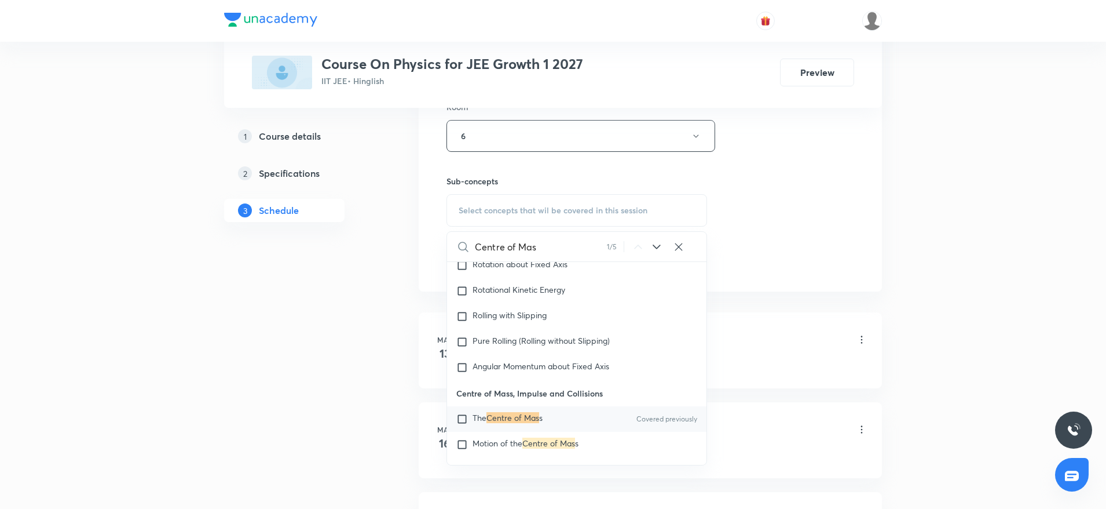
type input "Centre of Mas"
click at [518, 412] on mark "Centre of Mas" at bounding box center [513, 417] width 53 height 11
checkbox input "true"
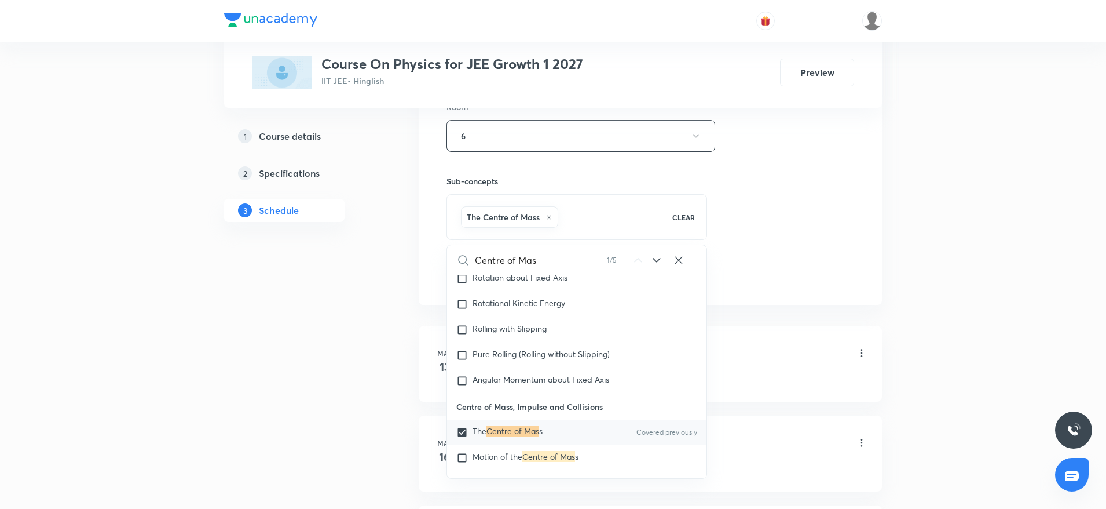
click at [795, 159] on div "Session 49 Live class Session title 30/99 Centre of Mass and Collision 2 ​ Sche…" at bounding box center [651, 7] width 408 height 557
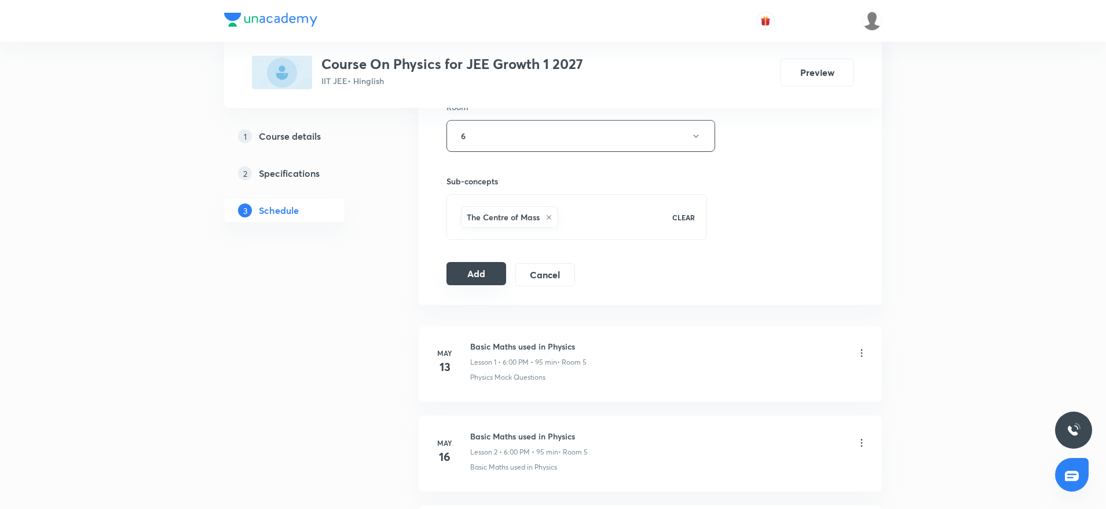
click at [483, 277] on button "Add" at bounding box center [477, 273] width 60 height 23
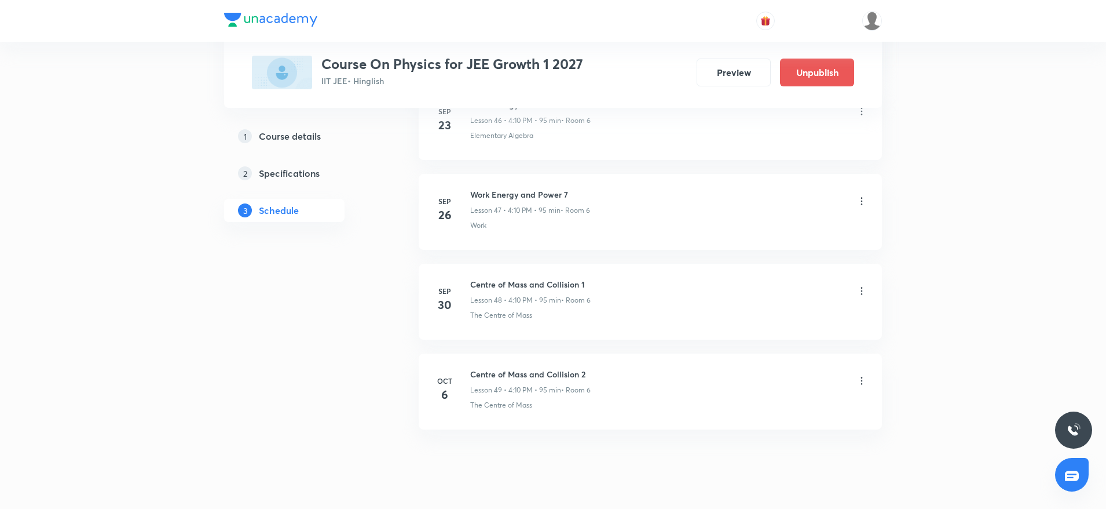
scroll to position [4287, 0]
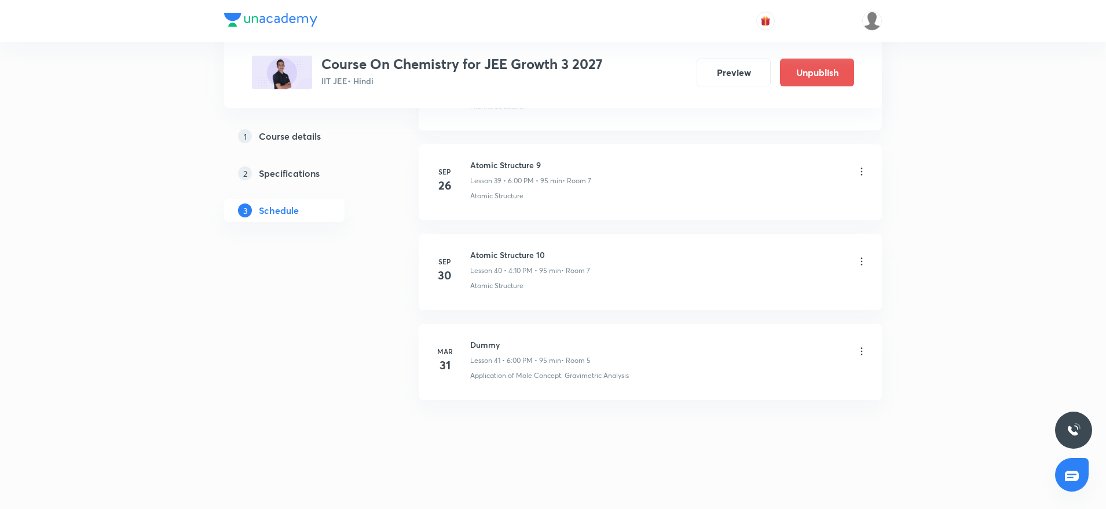
click at [494, 257] on h6 "Atomic Structure 10" at bounding box center [530, 255] width 120 height 12
copy h6 "Atomic Structure 10"
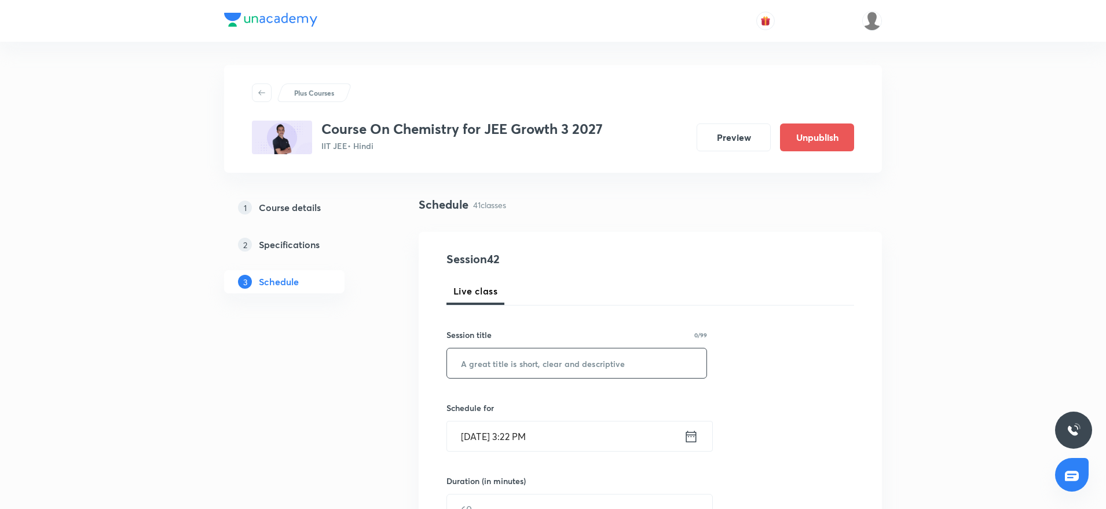
click at [556, 370] on input "text" at bounding box center [577, 363] width 260 height 30
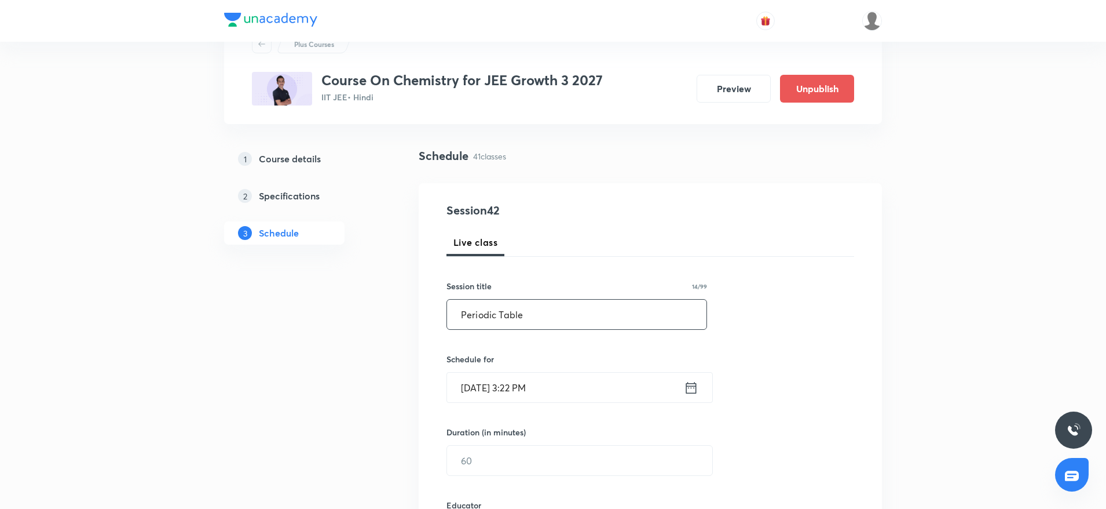
scroll to position [87, 0]
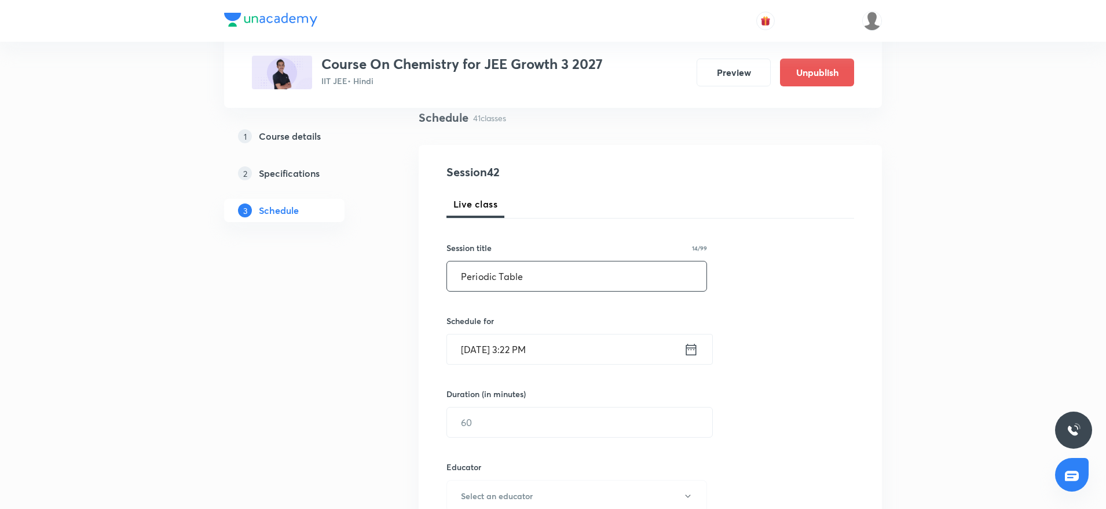
type input "Periodic Table"
click at [570, 357] on input "Oct 6, 2025, 3:22 PM" at bounding box center [565, 349] width 237 height 30
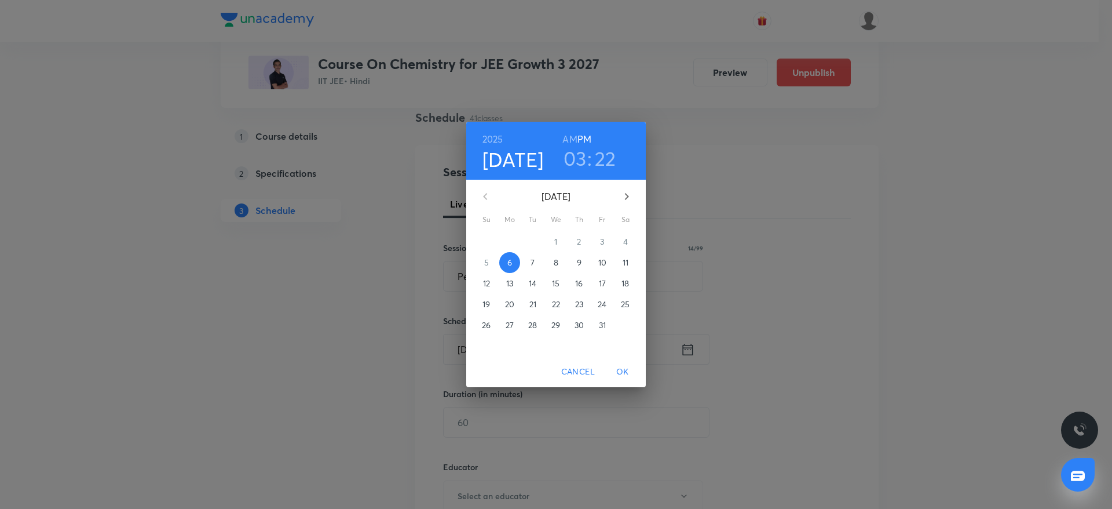
click at [580, 161] on h3 "03" at bounding box center [575, 158] width 23 height 24
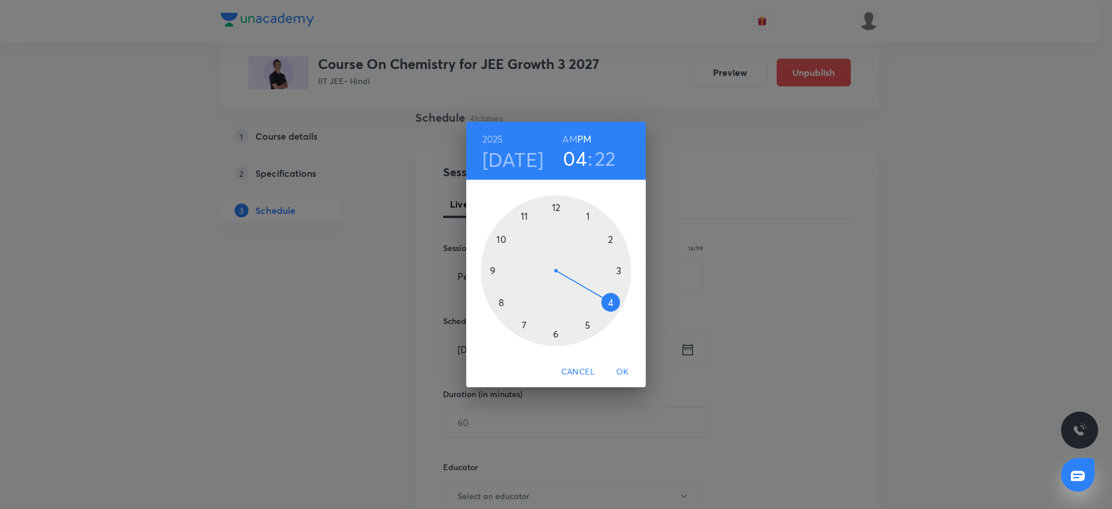
click at [623, 313] on div at bounding box center [556, 270] width 151 height 151
drag, startPoint x: 598, startPoint y: 283, endPoint x: 614, endPoint y: 238, distance: 47.3
click at [614, 238] on div at bounding box center [556, 270] width 151 height 151
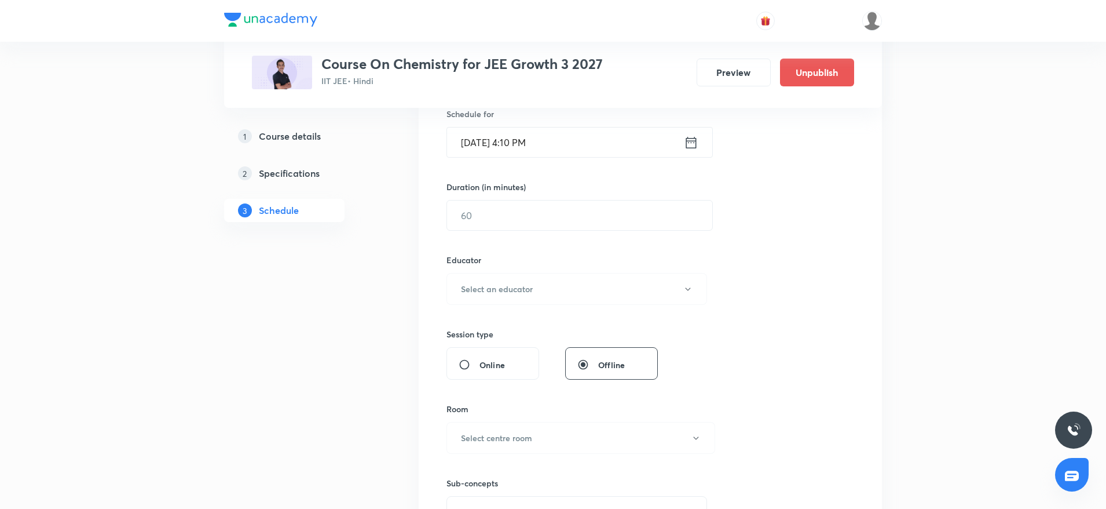
scroll to position [348, 0]
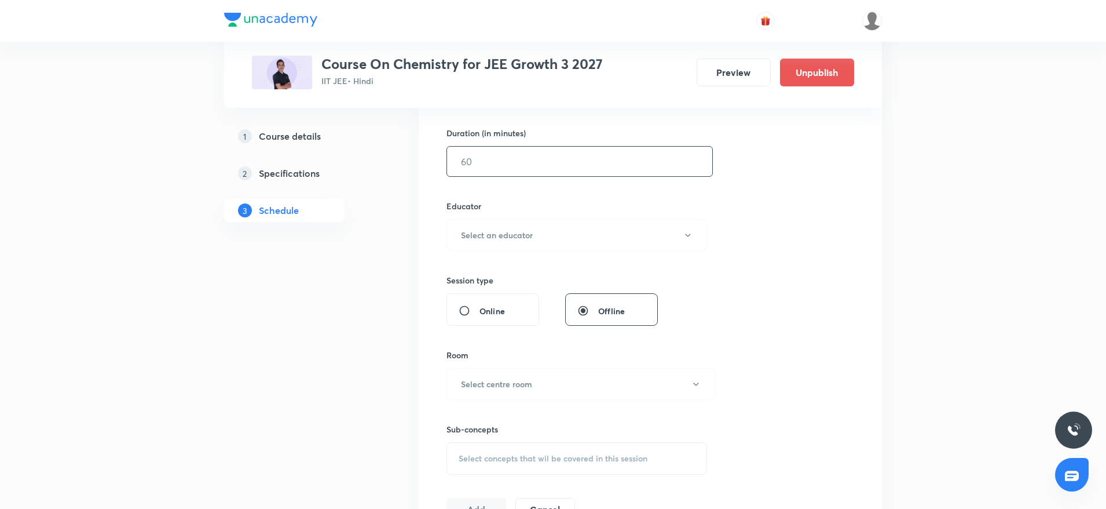
click at [518, 158] on input "text" at bounding box center [579, 162] width 265 height 30
type input "95"
click at [540, 241] on button "Select an educator" at bounding box center [577, 235] width 261 height 32
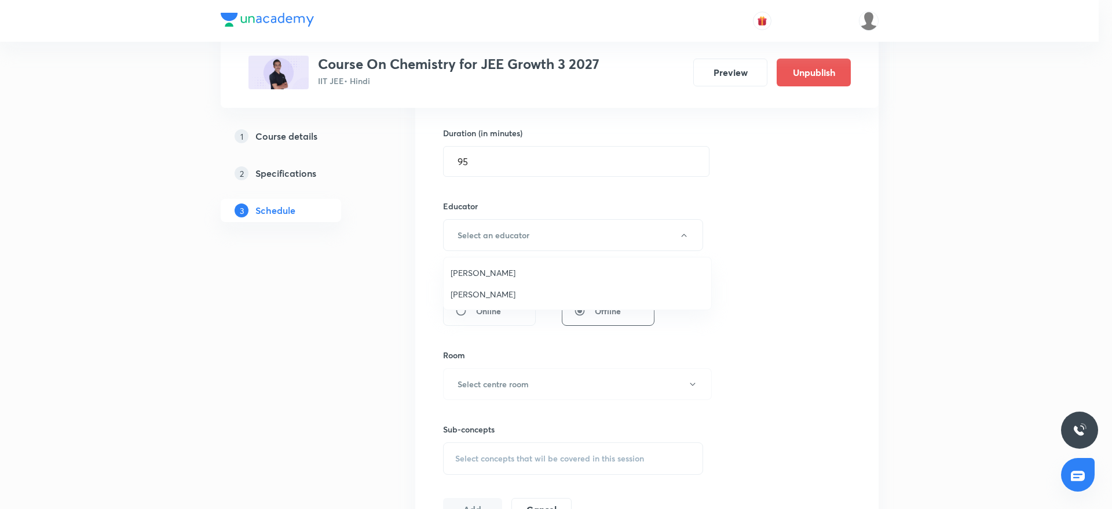
click at [474, 274] on span "Sarvesh Kumar" at bounding box center [578, 272] width 254 height 12
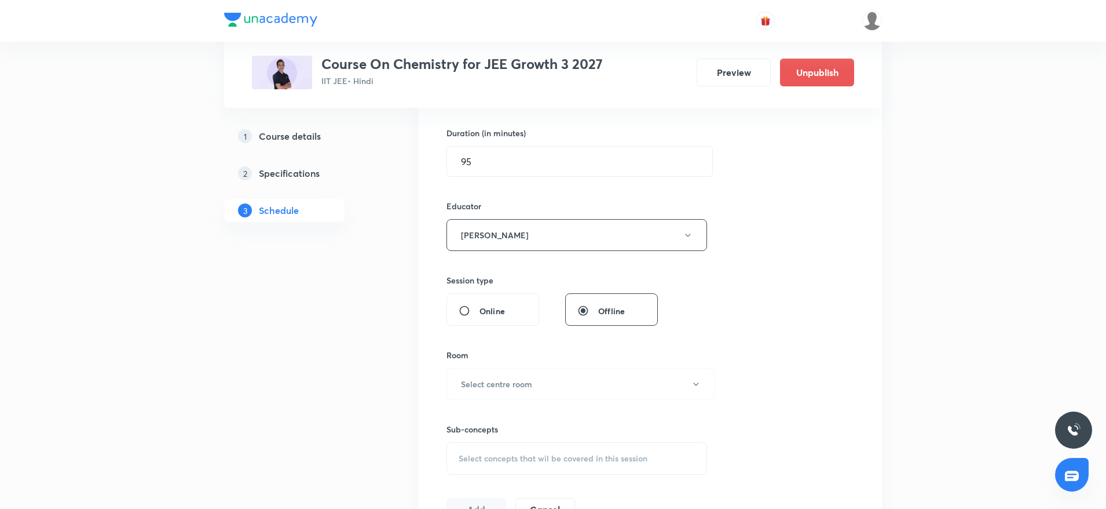
scroll to position [434, 0]
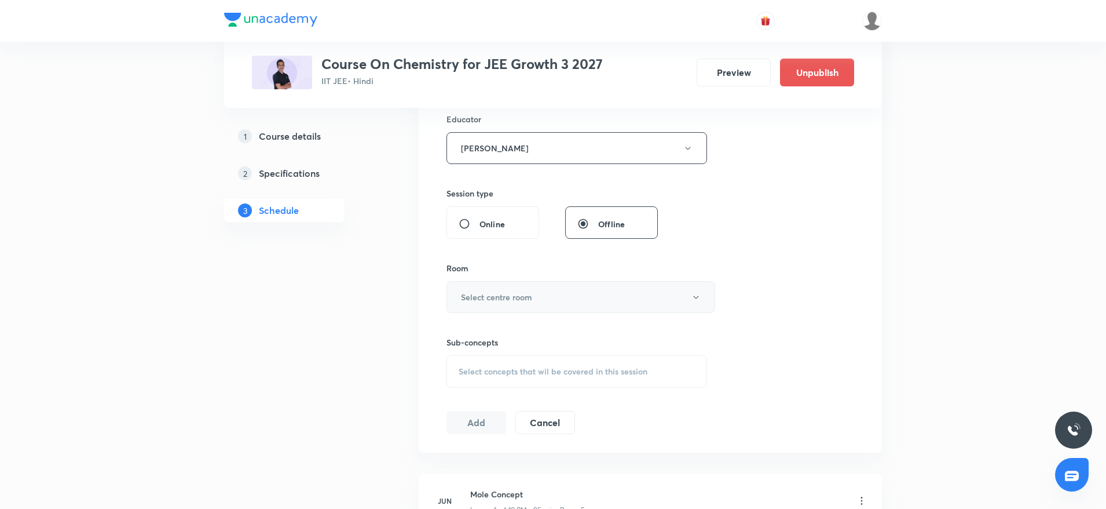
click at [495, 295] on h6 "Select centre room" at bounding box center [496, 297] width 71 height 12
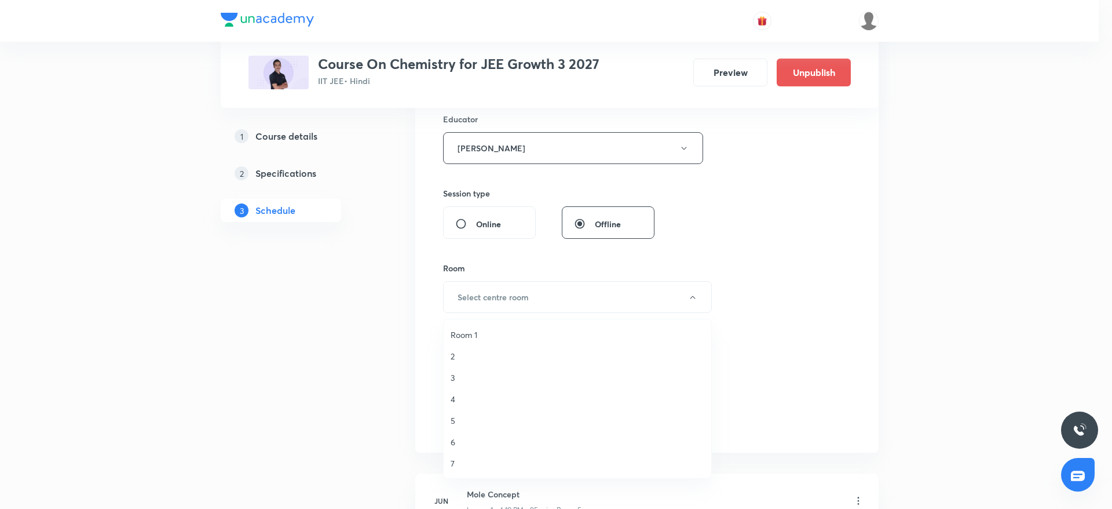
drag, startPoint x: 459, startPoint y: 458, endPoint x: 457, endPoint y: 444, distance: 14.0
click at [458, 458] on span "7" at bounding box center [578, 463] width 254 height 12
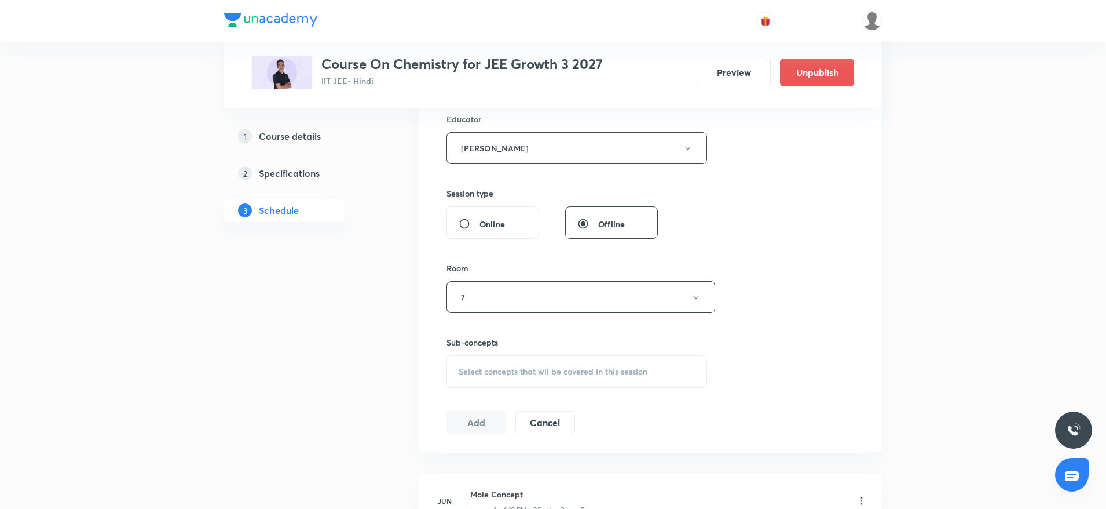
click at [518, 363] on div "Select concepts that wil be covered in this session" at bounding box center [577, 371] width 261 height 32
drag, startPoint x: 548, startPoint y: 400, endPoint x: 579, endPoint y: 405, distance: 31.1
click at [579, 405] on input "Atomic Structure 10" at bounding box center [540, 408] width 130 height 30
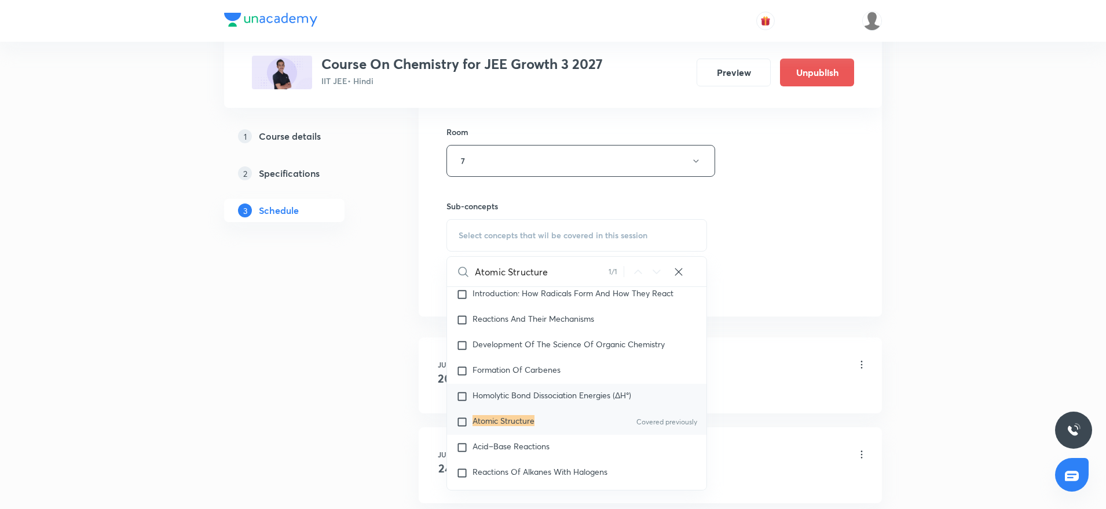
scroll to position [608, 0]
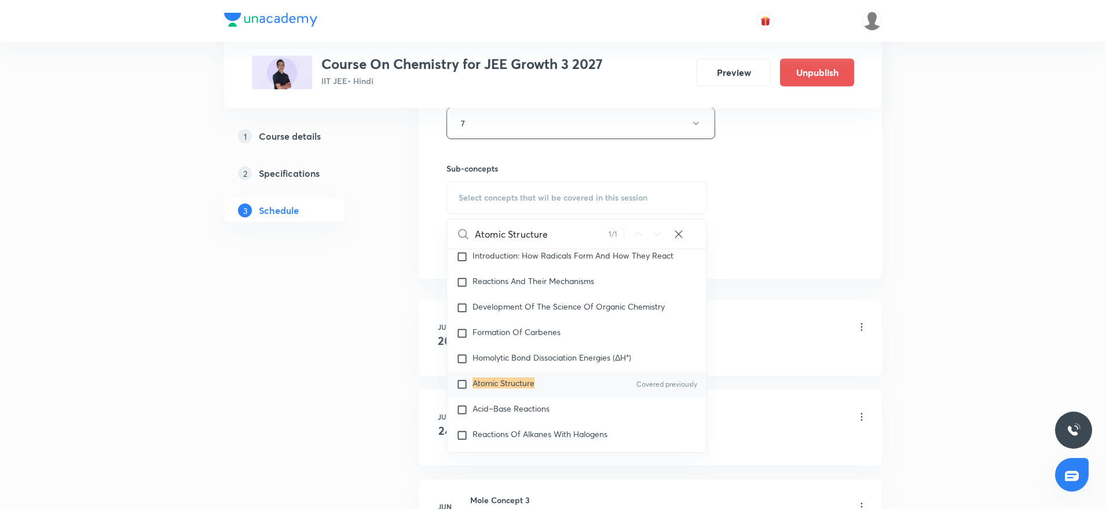
type input "Atomic Structure"
click at [603, 393] on div "Atomic Structure Covered previously" at bounding box center [577, 383] width 260 height 25
checkbox input "true"
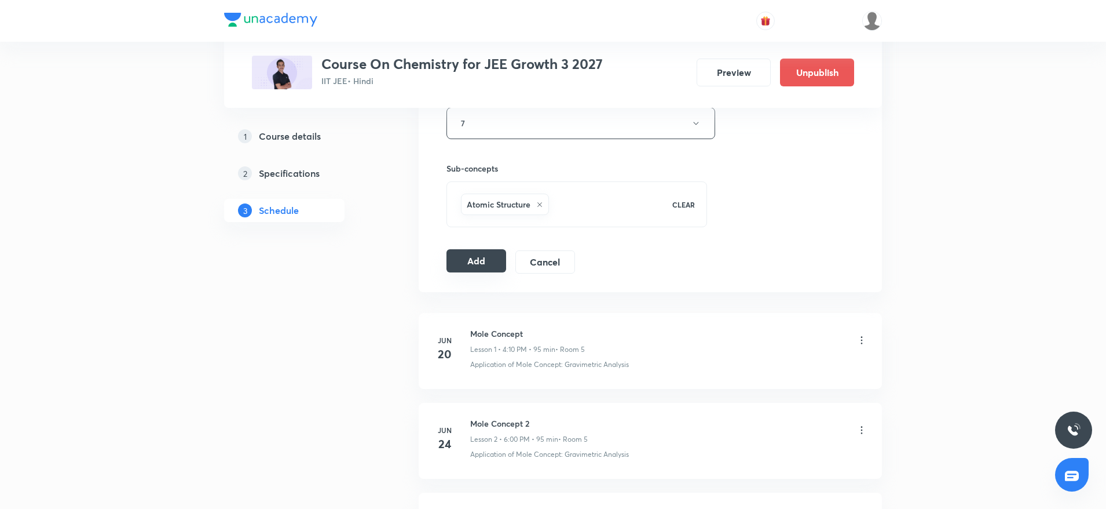
click at [492, 260] on button "Add" at bounding box center [477, 260] width 60 height 23
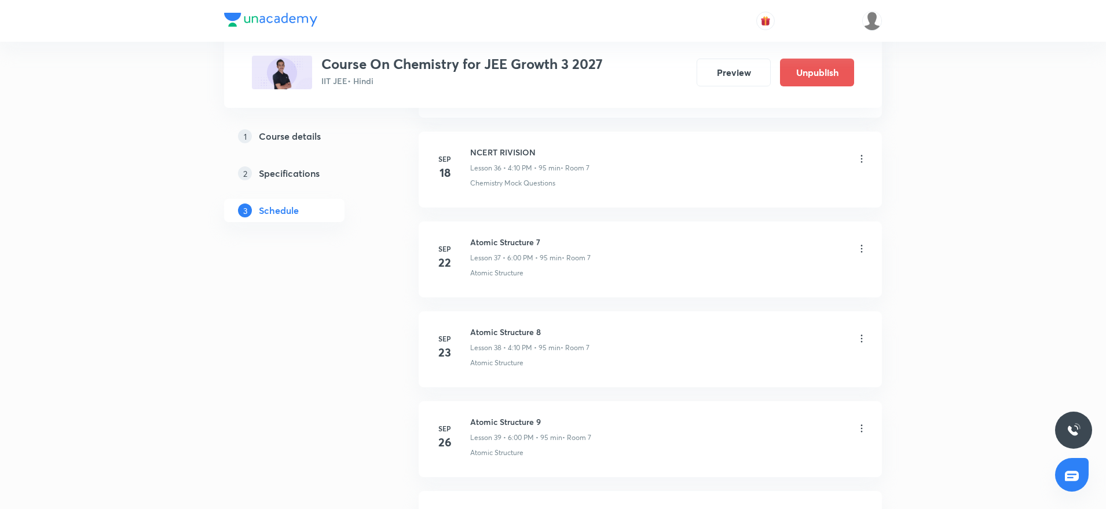
scroll to position [3659, 0]
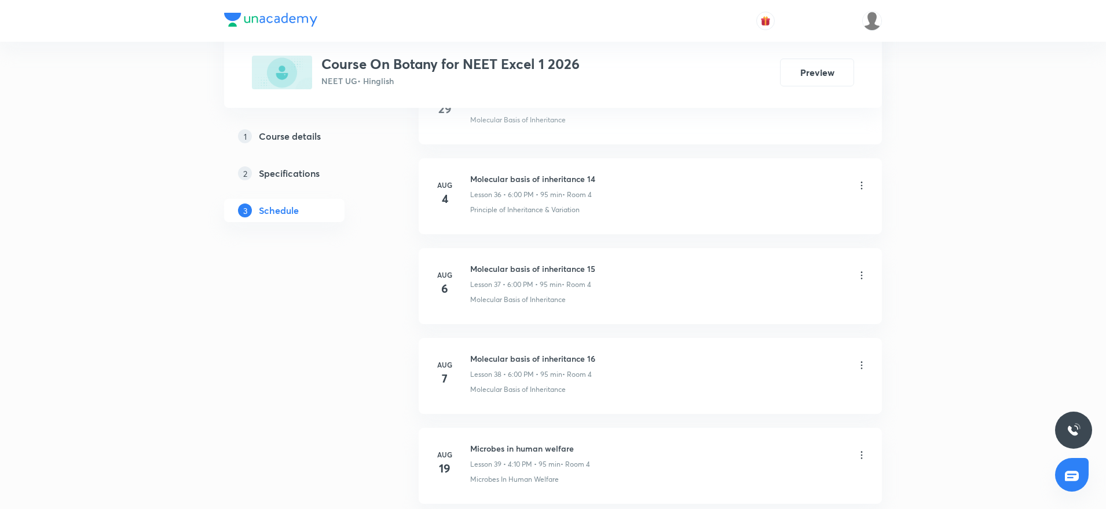
scroll to position [4820, 0]
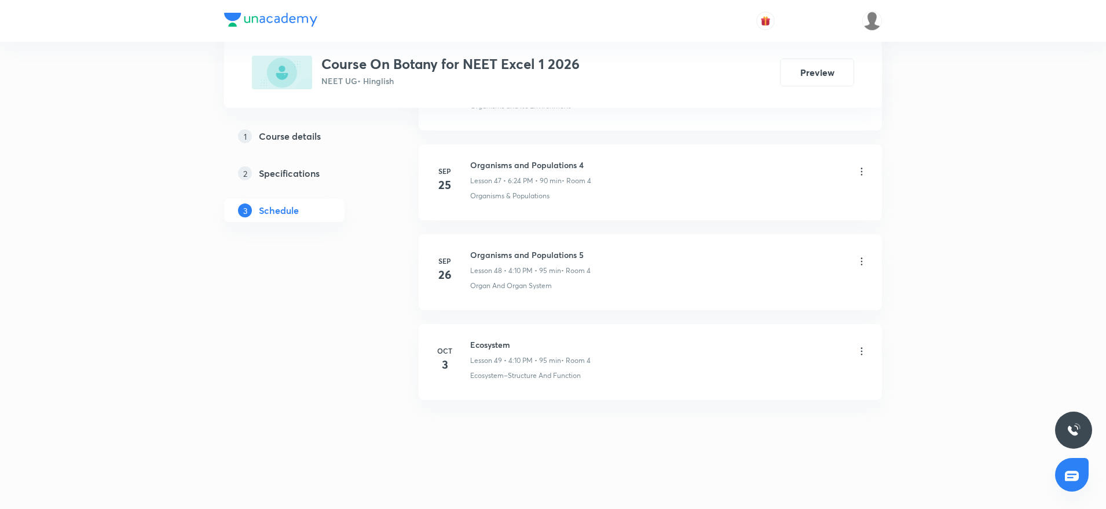
click at [480, 344] on h6 "Ecosystem" at bounding box center [530, 344] width 120 height 12
copy h6 "Ecosystem"
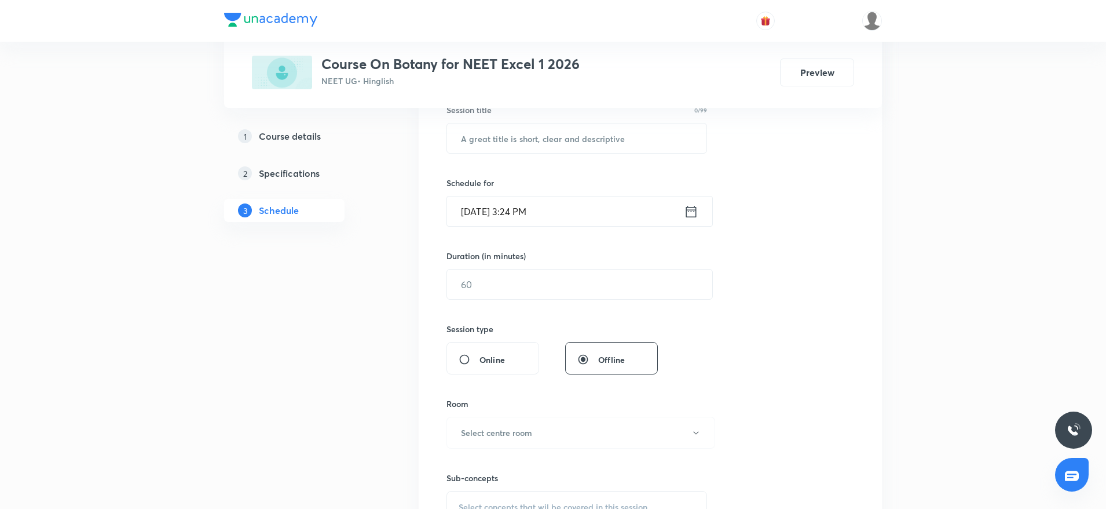
scroll to position [0, 0]
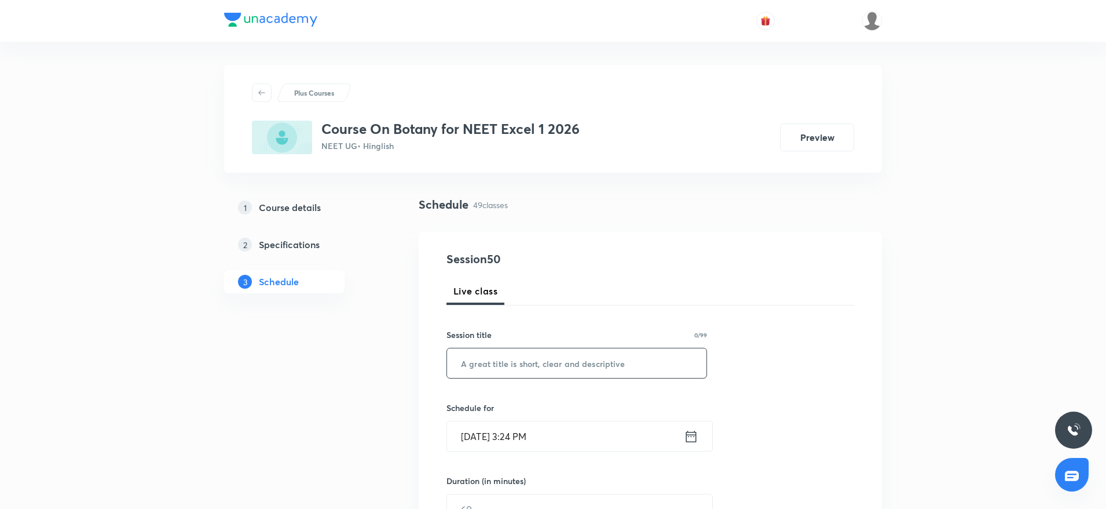
click at [486, 371] on input "text" at bounding box center [577, 363] width 260 height 30
paste input "Ecosystem"
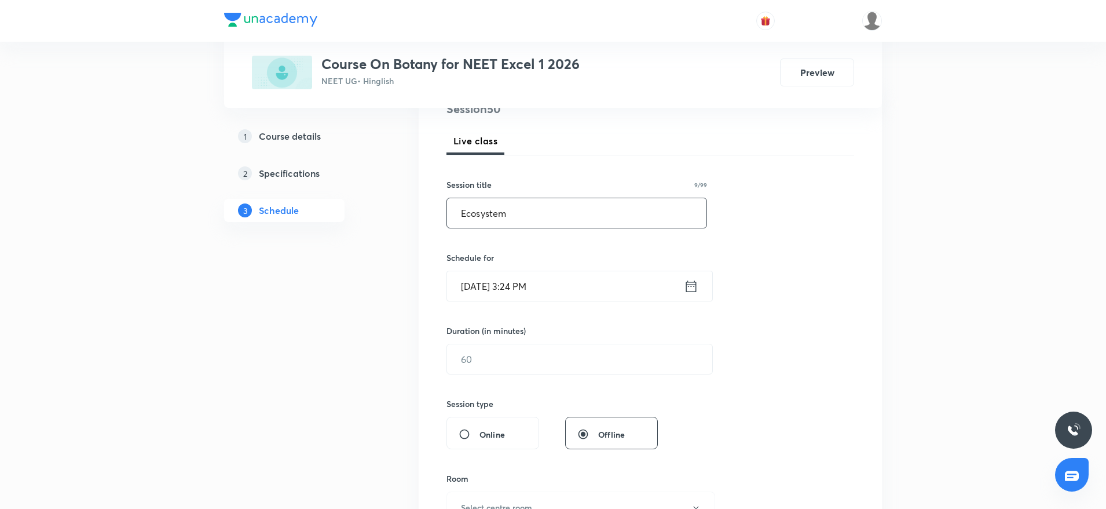
scroll to position [174, 0]
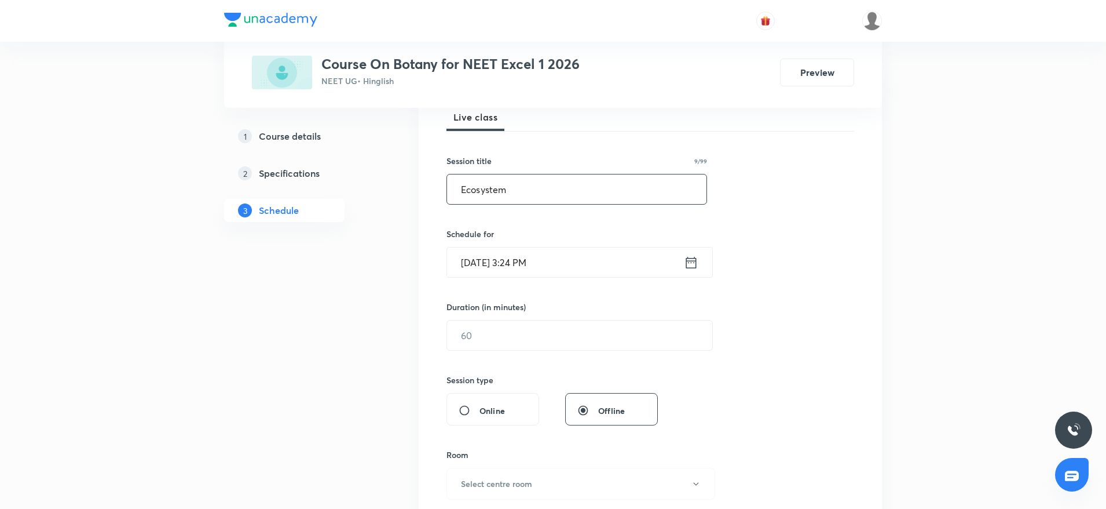
type input "Ecosystem"
click at [590, 269] on input "[DATE] 3:24 PM" at bounding box center [565, 262] width 237 height 30
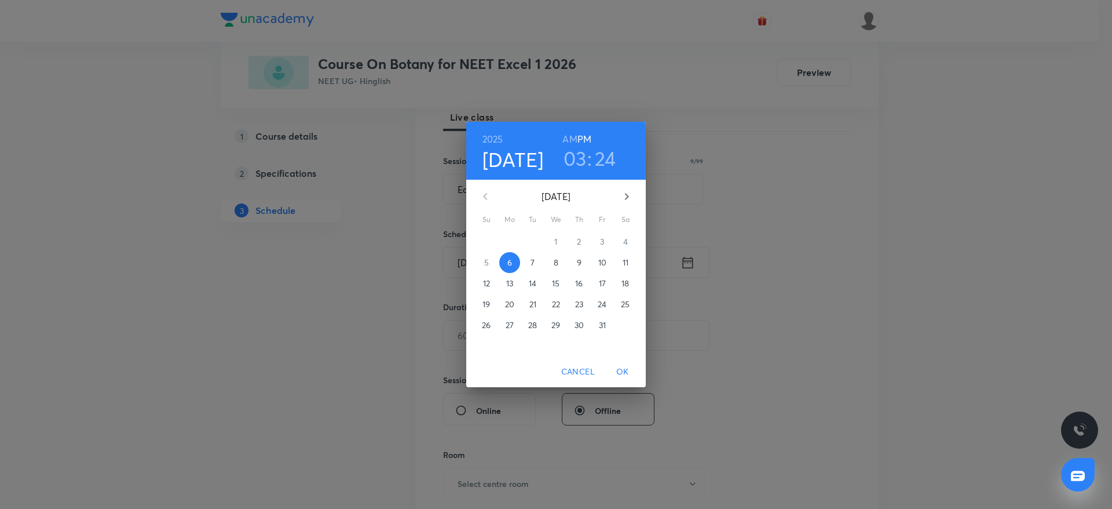
click at [580, 161] on h3 "03" at bounding box center [575, 158] width 23 height 24
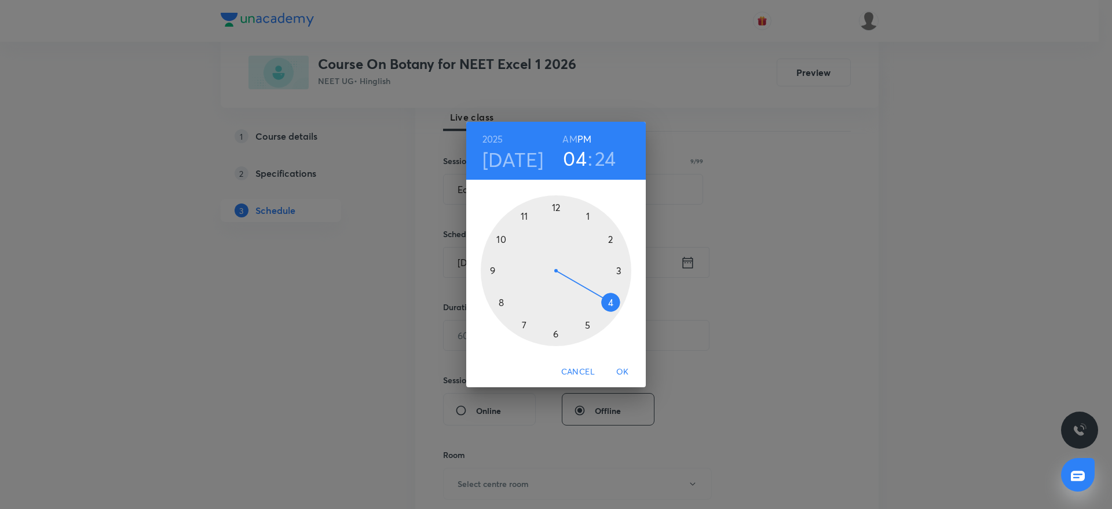
drag, startPoint x: 617, startPoint y: 275, endPoint x: 617, endPoint y: 296, distance: 21.4
click at [617, 296] on div at bounding box center [556, 270] width 151 height 151
drag, startPoint x: 600, startPoint y: 300, endPoint x: 623, endPoint y: 235, distance: 69.4
click at [623, 235] on div at bounding box center [556, 270] width 151 height 151
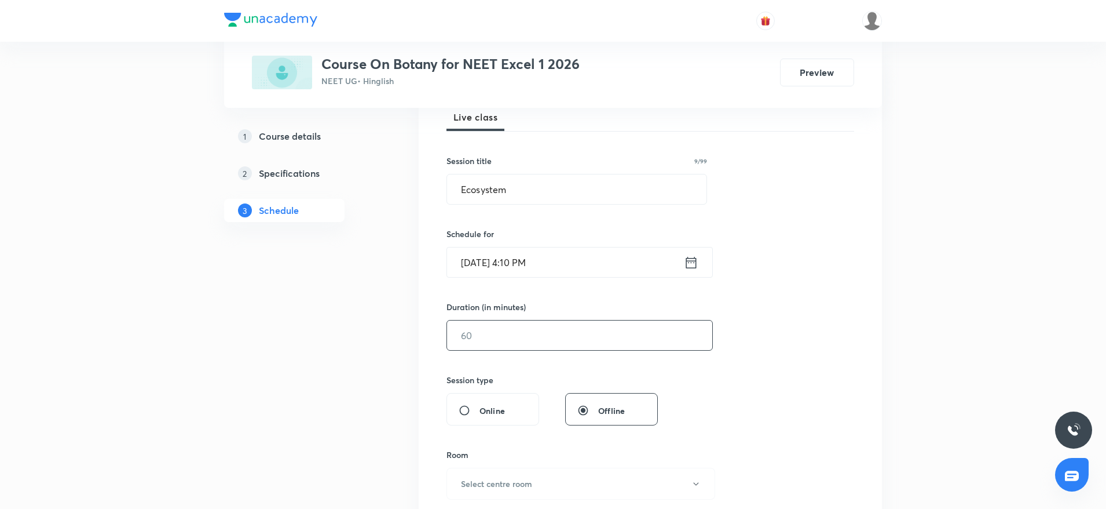
click at [554, 344] on input "text" at bounding box center [579, 335] width 265 height 30
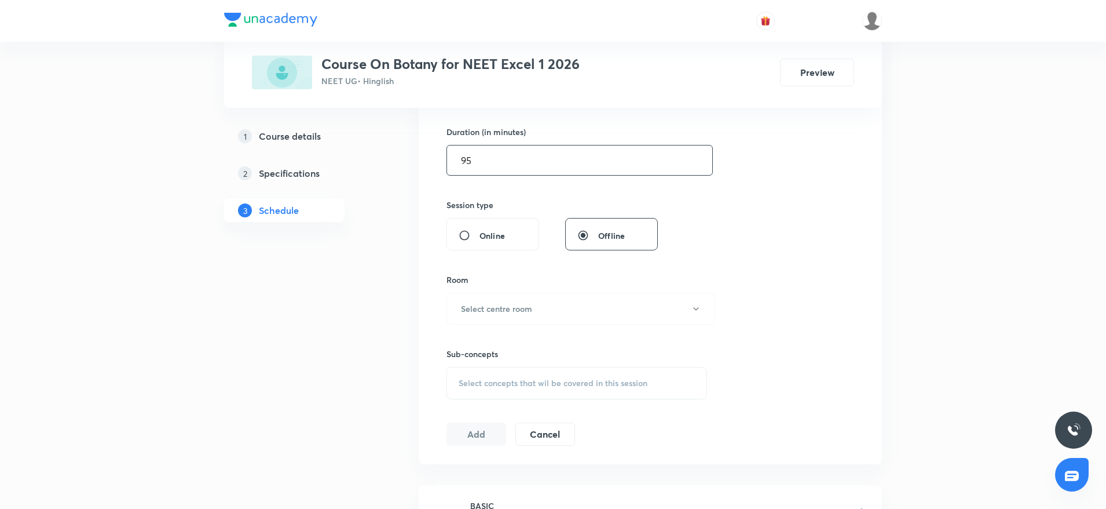
scroll to position [434, 0]
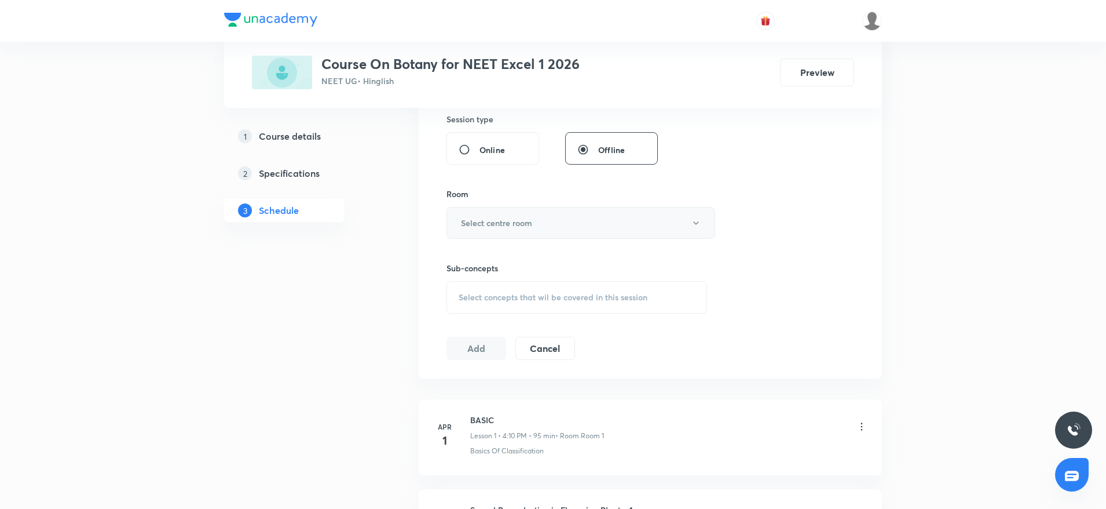
type input "95"
click at [488, 229] on button "Select centre room" at bounding box center [581, 223] width 269 height 32
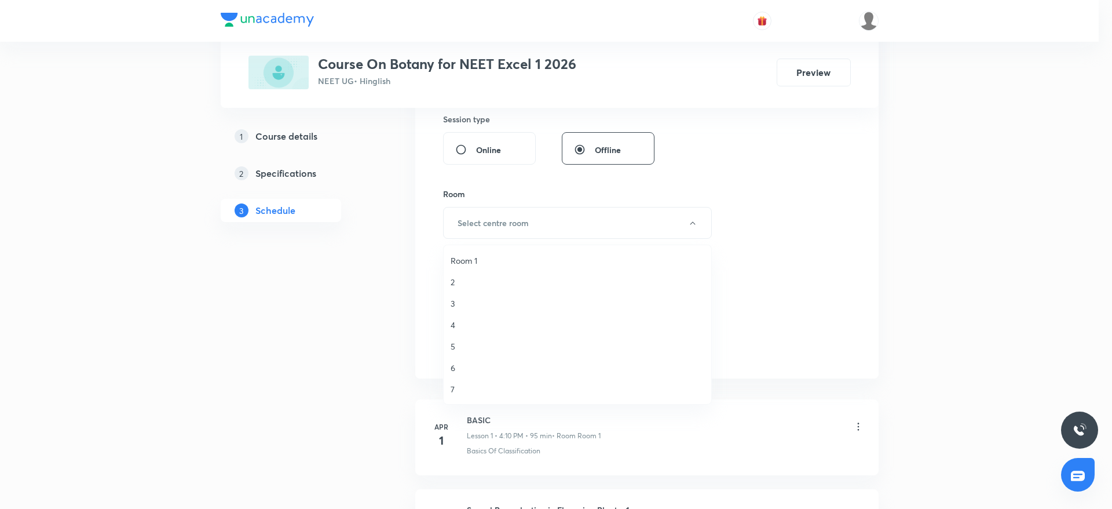
click at [455, 321] on span "4" at bounding box center [578, 325] width 254 height 12
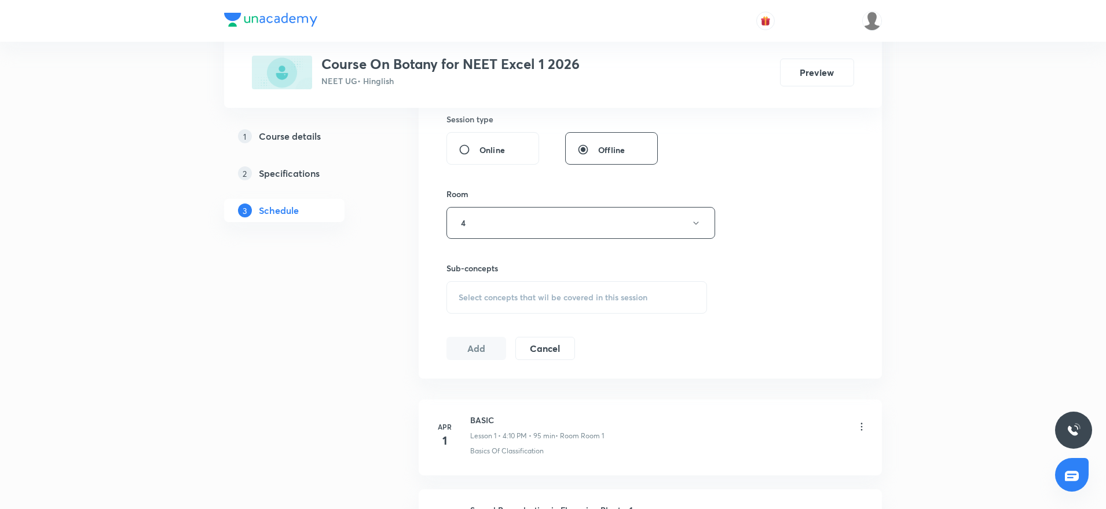
click at [509, 298] on span "Select concepts that wil be covered in this session" at bounding box center [553, 297] width 189 height 9
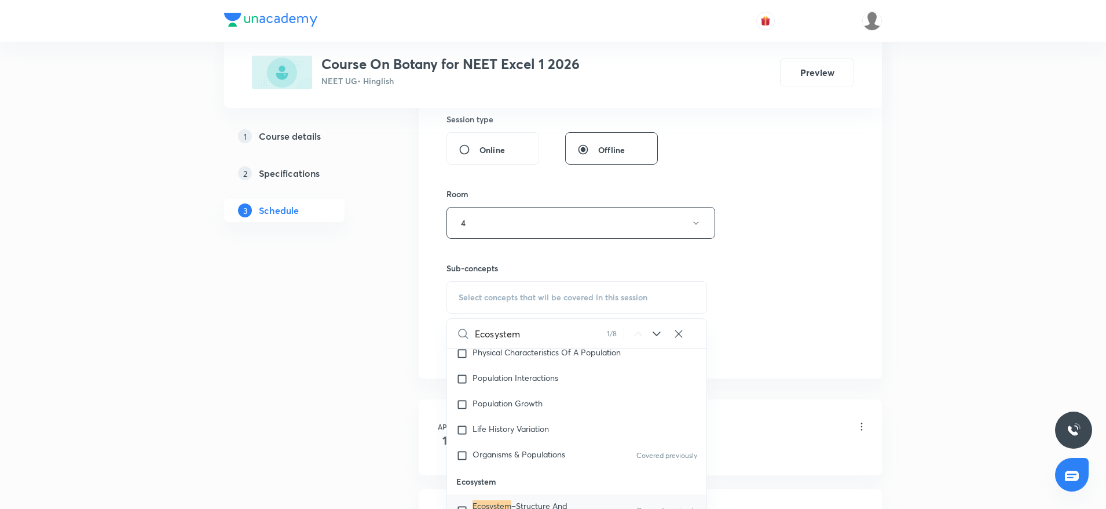
scroll to position [10212, 0]
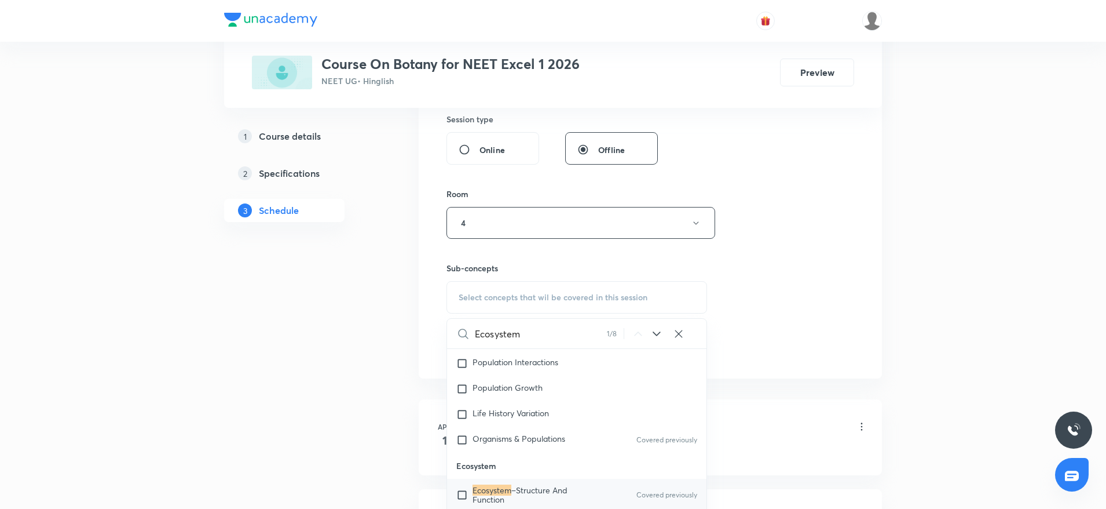
type input "Ecosystem"
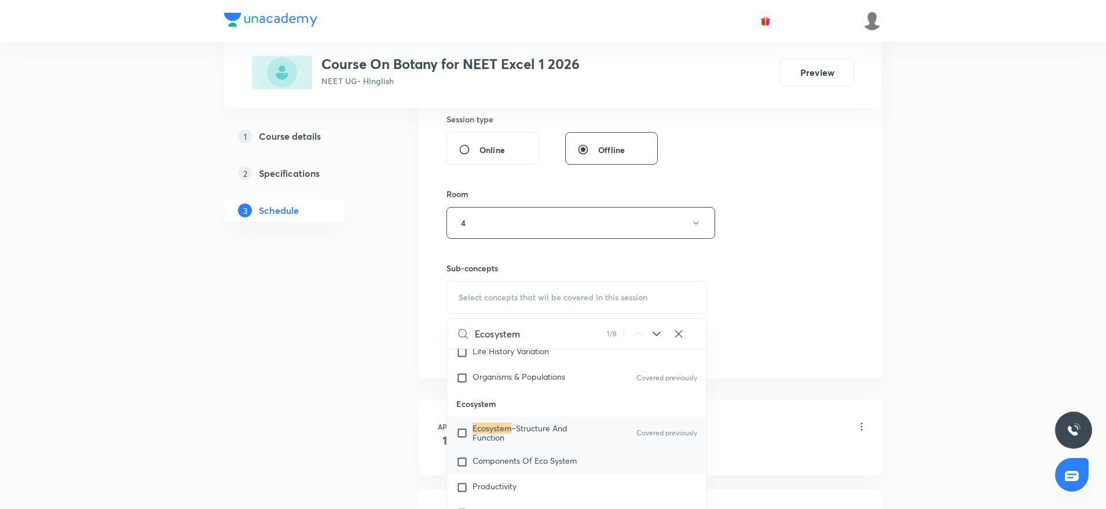
scroll to position [10299, 0]
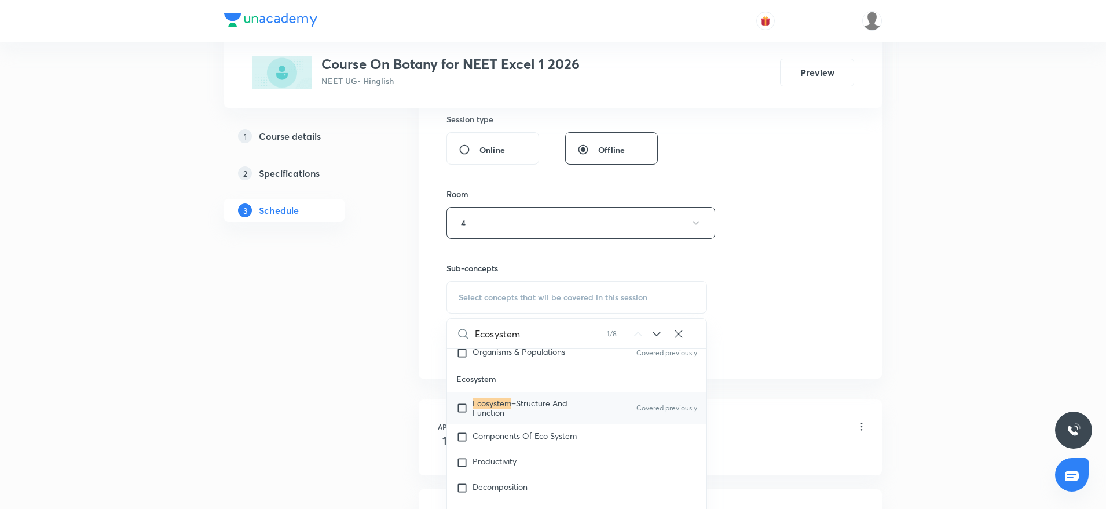
click at [568, 415] on p "Ecosystem –Structure And Function" at bounding box center [531, 408] width 117 height 19
checkbox input "true"
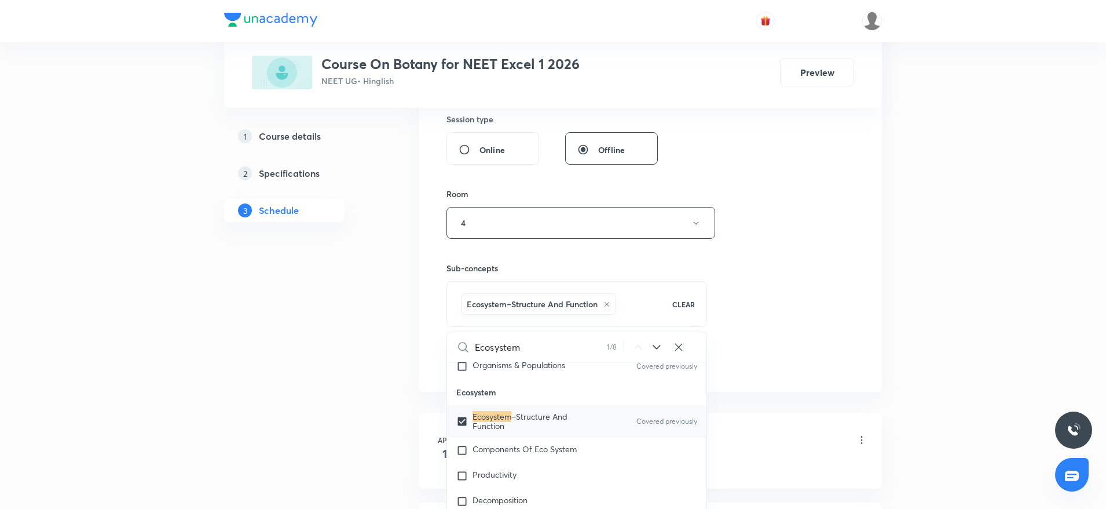
click at [813, 282] on div "Session 50 Live class Session title 9/99 Ecosystem ​ Schedule for Oct 6, 2025, …" at bounding box center [651, 94] width 408 height 557
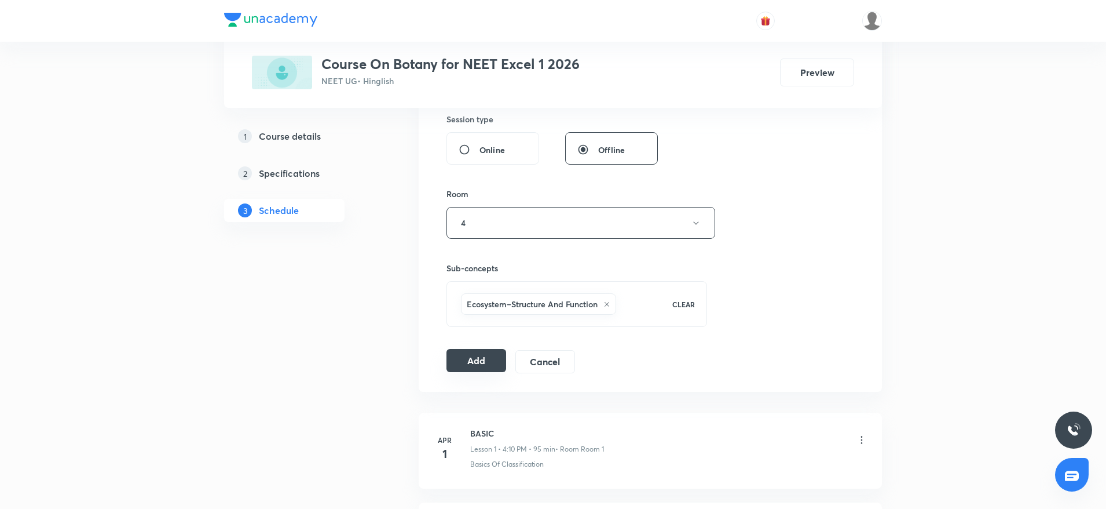
click at [471, 365] on button "Add" at bounding box center [477, 360] width 60 height 23
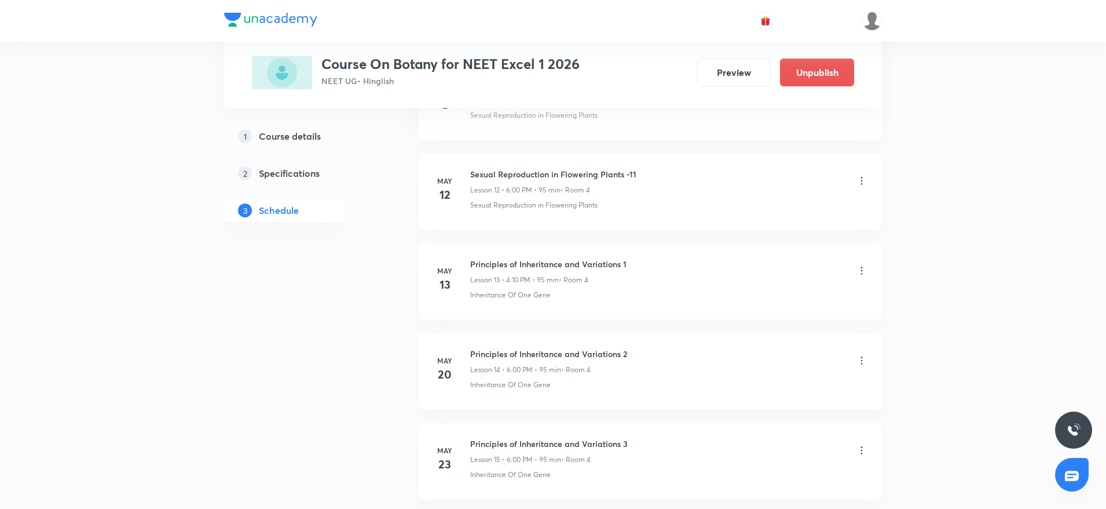
scroll to position [1303, 0]
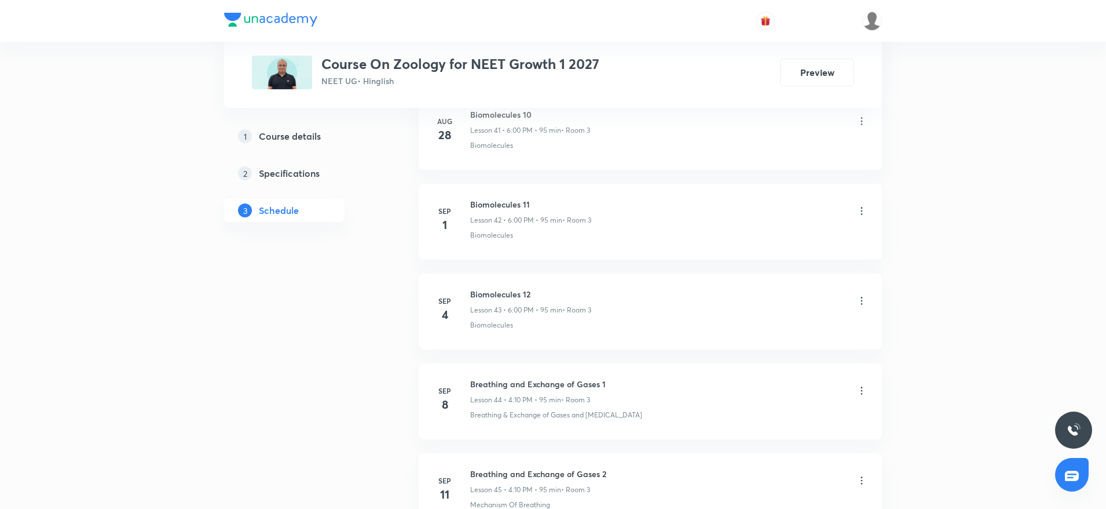
scroll to position [5073, 0]
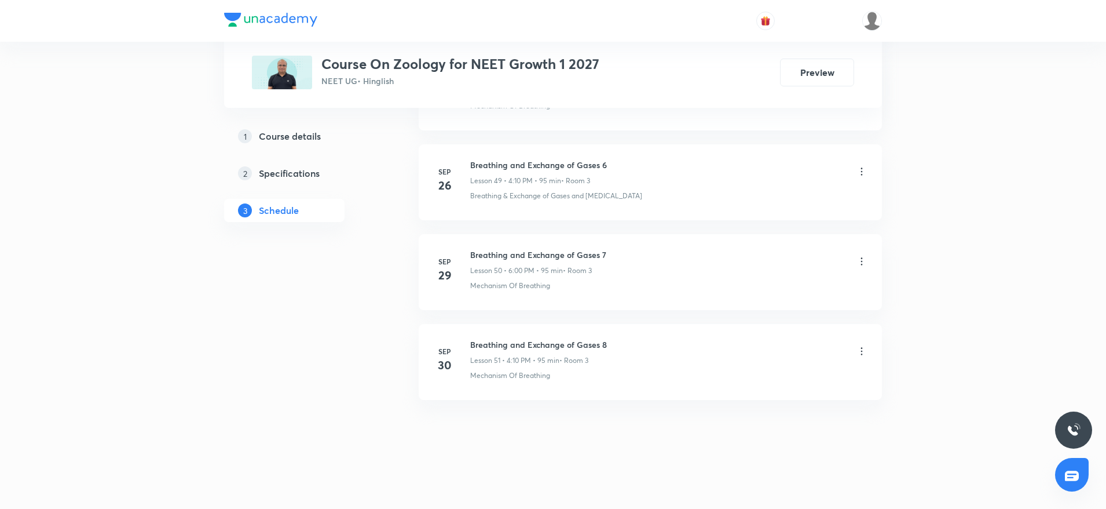
click at [545, 338] on h6 "Breathing and Exchange of Gases 8" at bounding box center [538, 344] width 137 height 12
copy h6 "Breathing and Exchange of Gases 8"
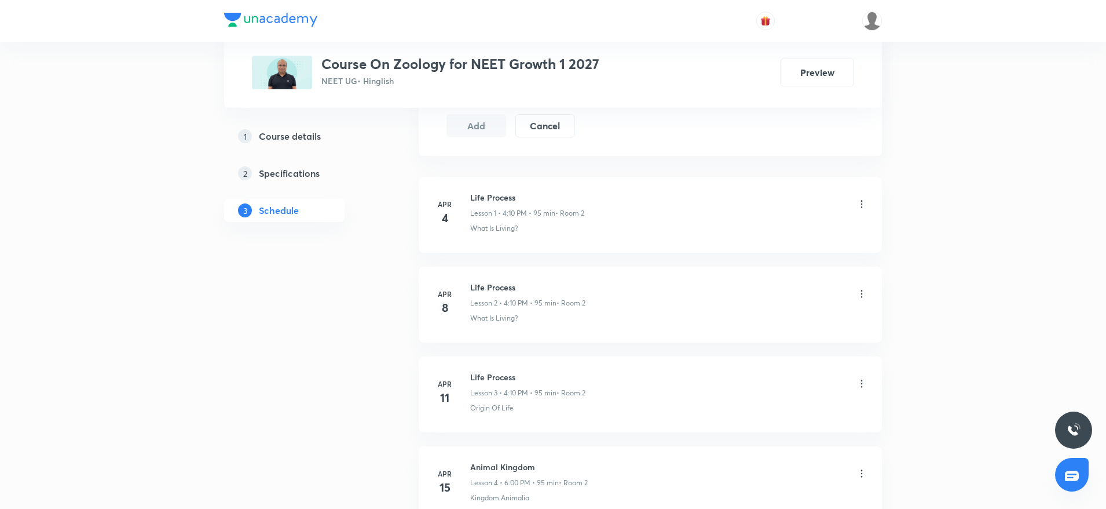
scroll to position [0, 0]
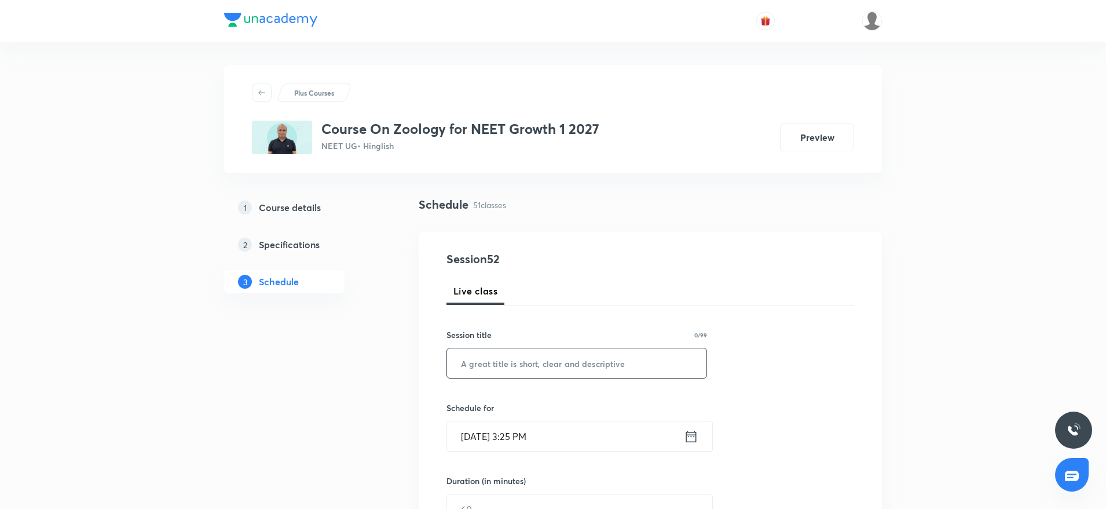
click at [532, 374] on input "text" at bounding box center [577, 363] width 260 height 30
paste input "Breathing and Exchange of Gases 8"
drag, startPoint x: 611, startPoint y: 364, endPoint x: 629, endPoint y: 363, distance: 18.0
click at [629, 363] on input "Breathing and Exchange of Gases 8" at bounding box center [577, 363] width 260 height 30
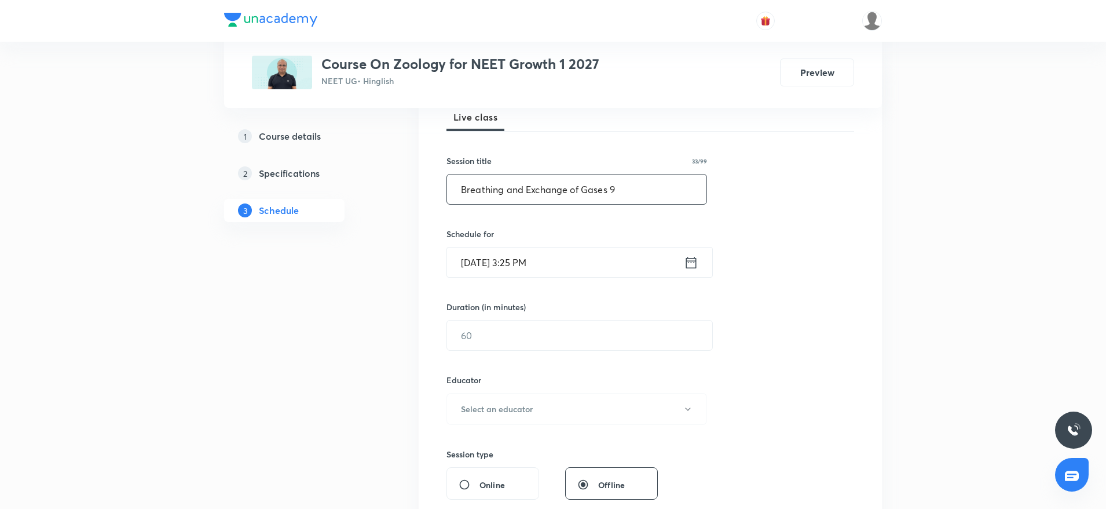
type input "Breathing and Exchange of Gases 9"
click at [603, 263] on input "[DATE] 3:25 PM" at bounding box center [565, 262] width 237 height 30
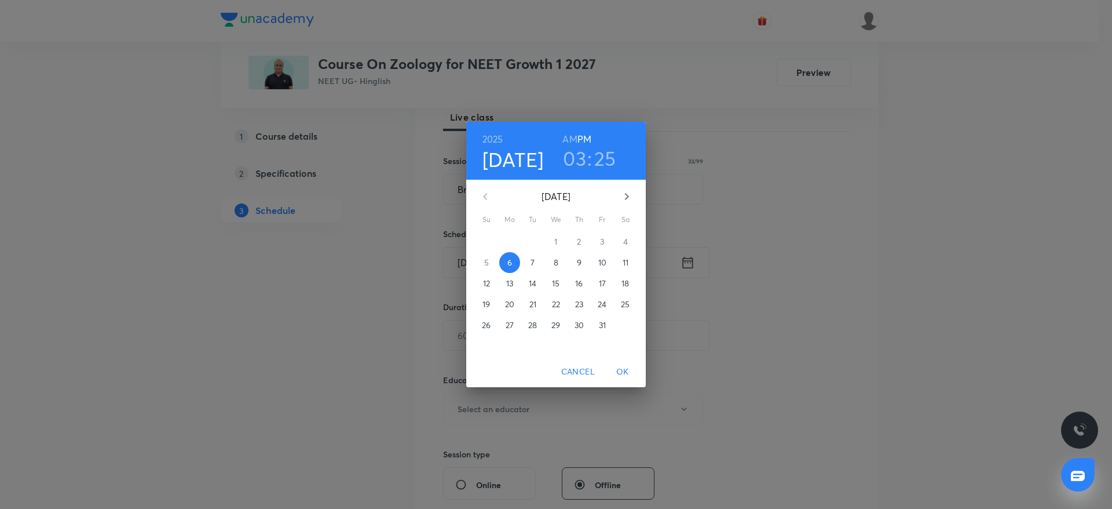
click at [569, 142] on h6 "AM" at bounding box center [569, 139] width 14 height 16
click at [576, 156] on h3 "03" at bounding box center [574, 158] width 23 height 24
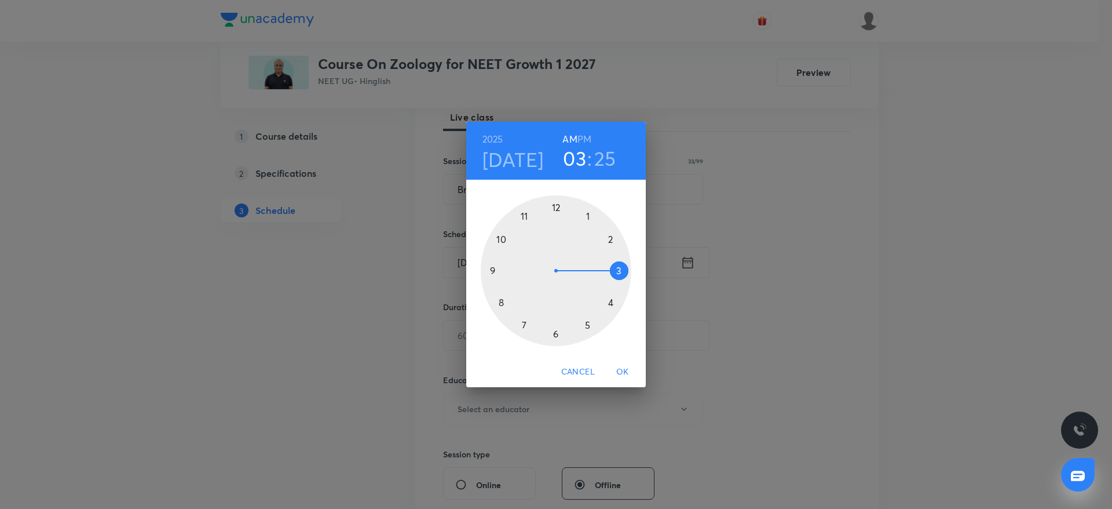
click at [587, 135] on h6 "PM" at bounding box center [585, 139] width 14 height 16
drag, startPoint x: 624, startPoint y: 279, endPoint x: 623, endPoint y: 292, distance: 13.4
click at [623, 292] on div at bounding box center [556, 270] width 151 height 151
drag, startPoint x: 582, startPoint y: 301, endPoint x: 608, endPoint y: 237, distance: 69.4
click at [608, 237] on div at bounding box center [556, 270] width 151 height 151
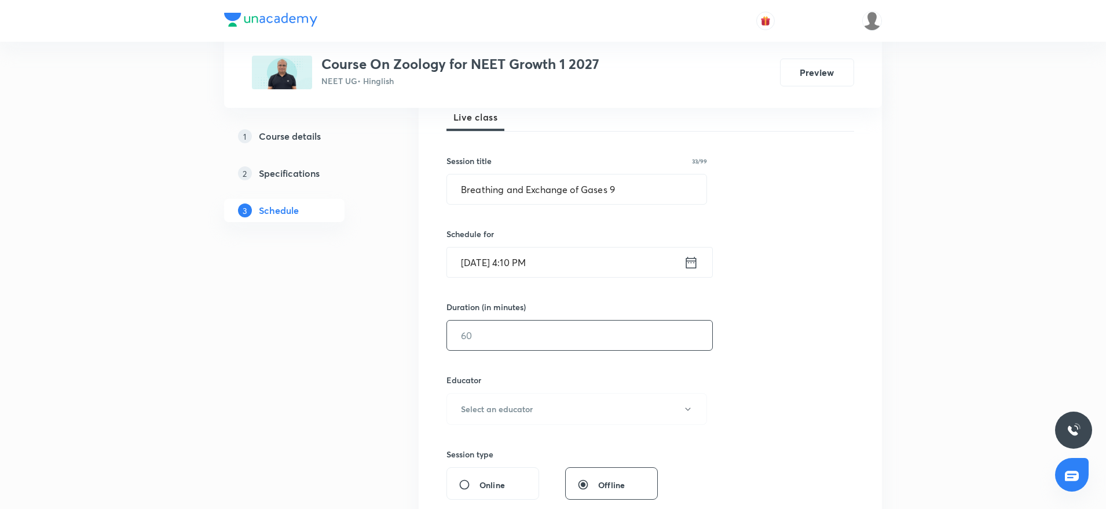
click at [505, 334] on input "text" at bounding box center [579, 335] width 265 height 30
type input "95"
click at [550, 411] on button "Select an educator" at bounding box center [577, 409] width 261 height 32
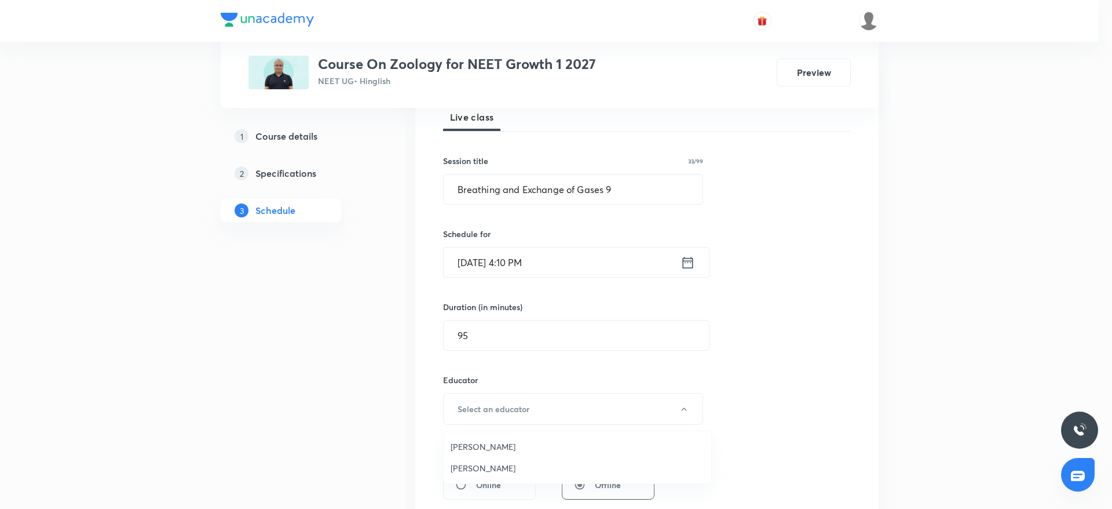
click at [502, 445] on span "[PERSON_NAME]" at bounding box center [578, 446] width 254 height 12
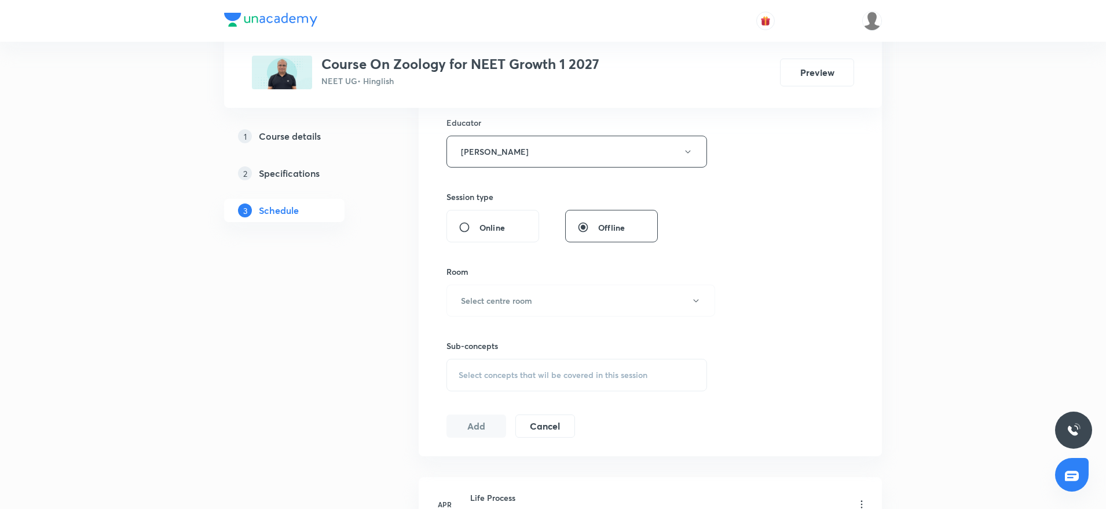
scroll to position [434, 0]
click at [491, 294] on h6 "Select centre room" at bounding box center [496, 297] width 71 height 12
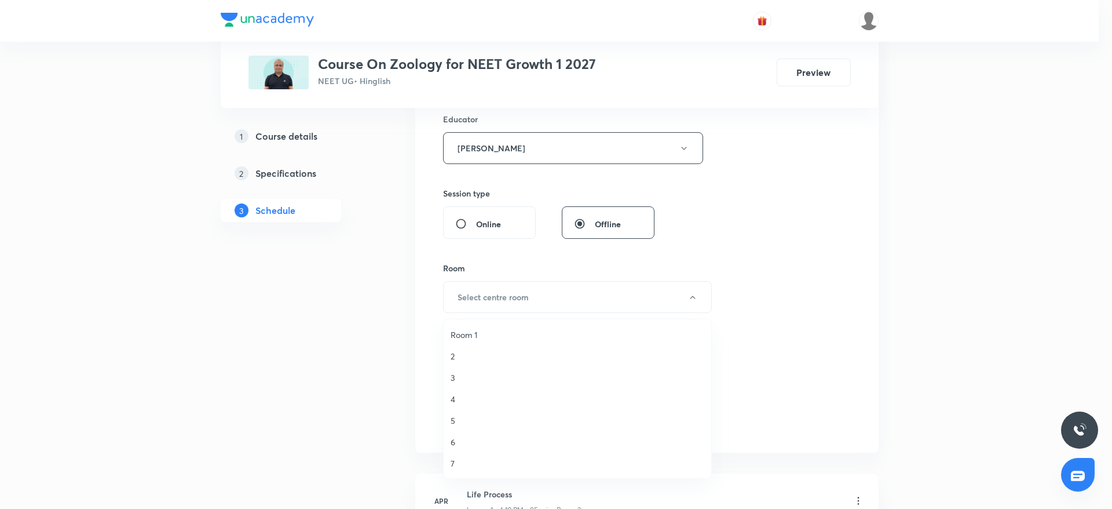
click at [461, 372] on span "3" at bounding box center [578, 377] width 254 height 12
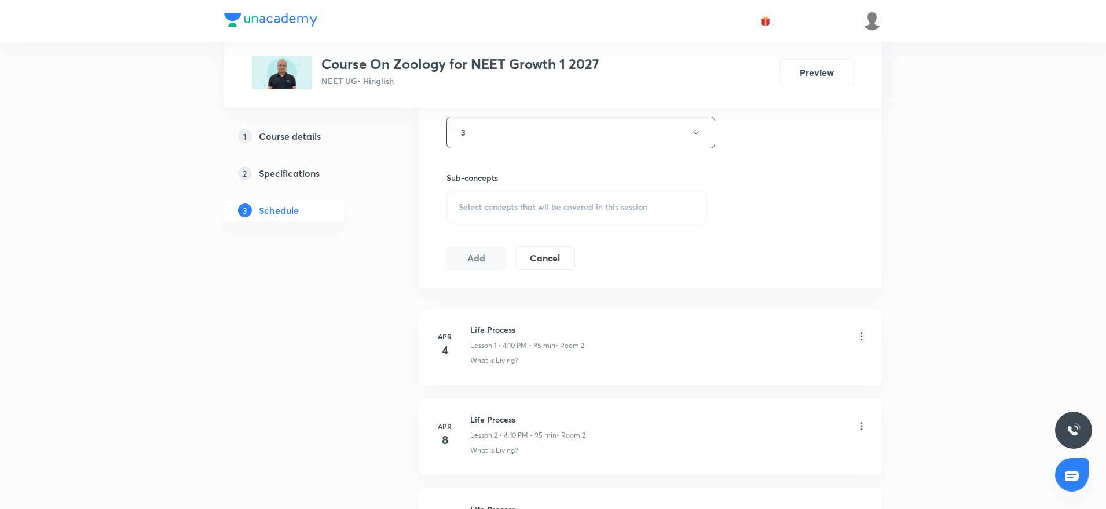
scroll to position [608, 0]
click at [499, 199] on span "Select concepts that wil be covered in this session" at bounding box center [553, 197] width 189 height 9
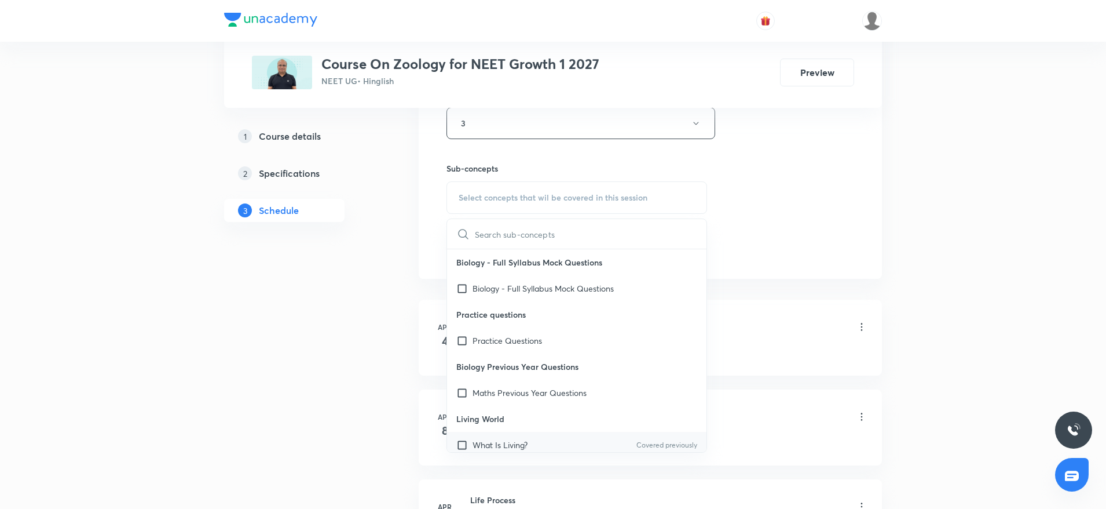
click at [527, 441] on p "What Is Living?" at bounding box center [500, 445] width 55 height 12
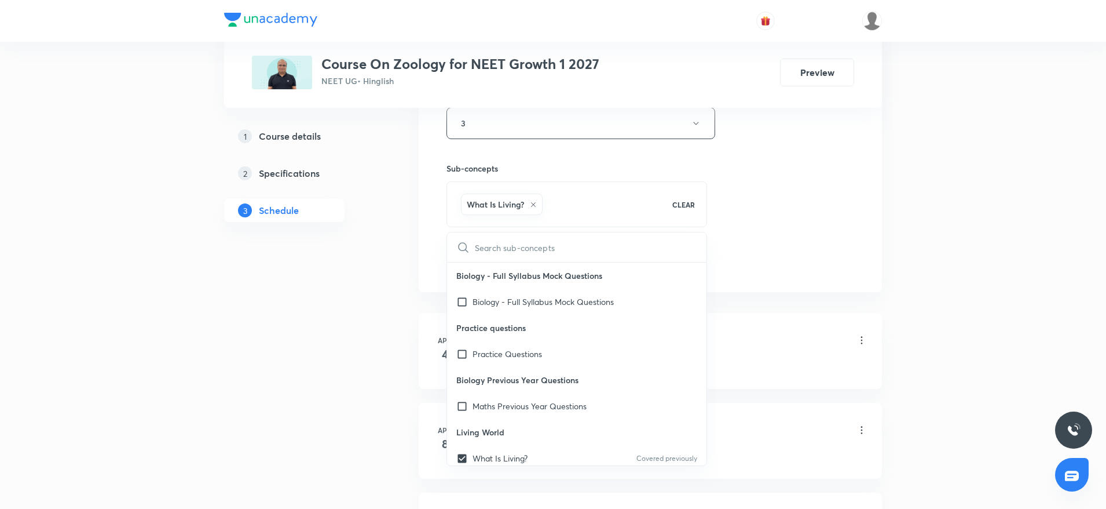
checkbox input "true"
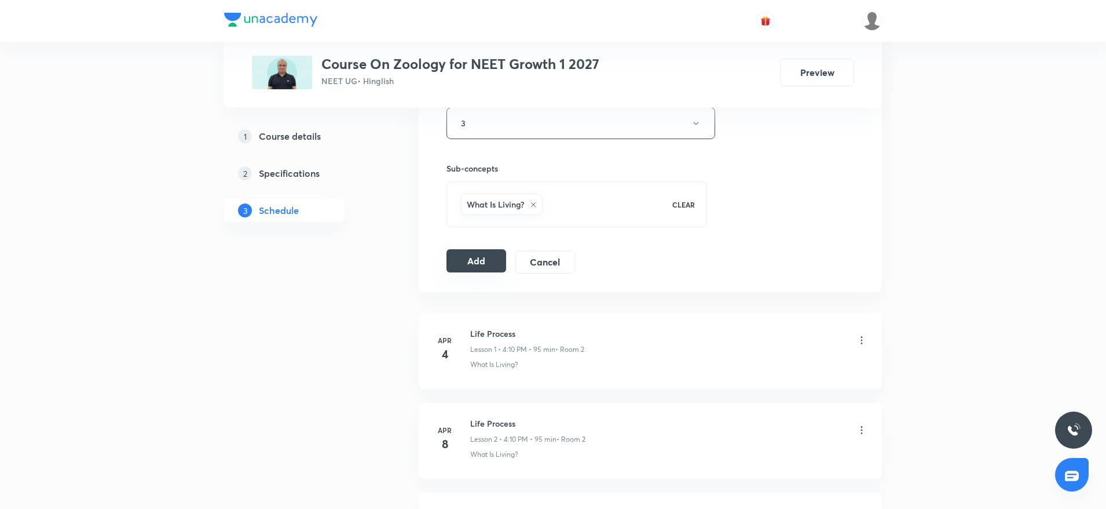
click at [463, 251] on button "Add" at bounding box center [477, 260] width 60 height 23
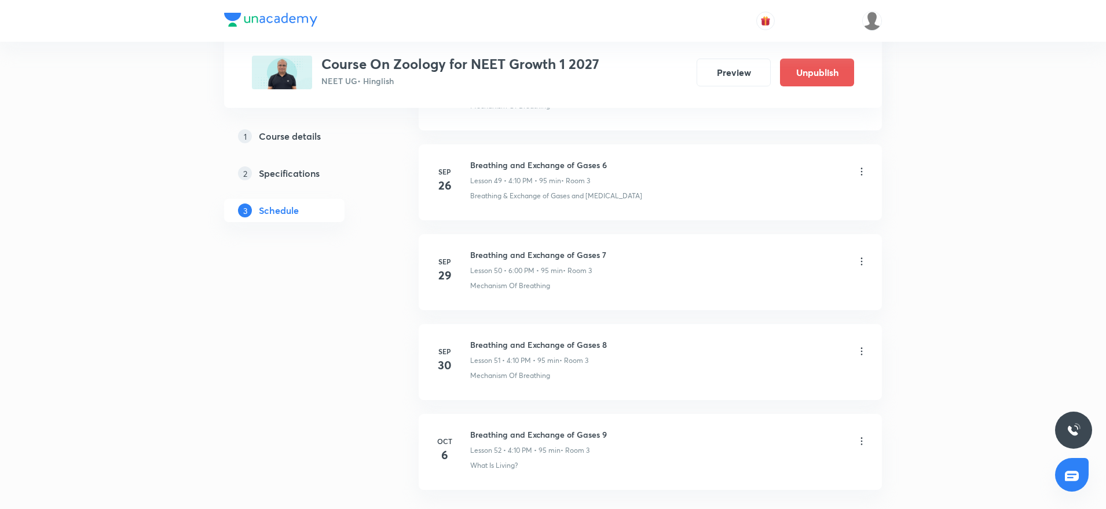
scroll to position [4557, 0]
